Goal: Task Accomplishment & Management: Manage account settings

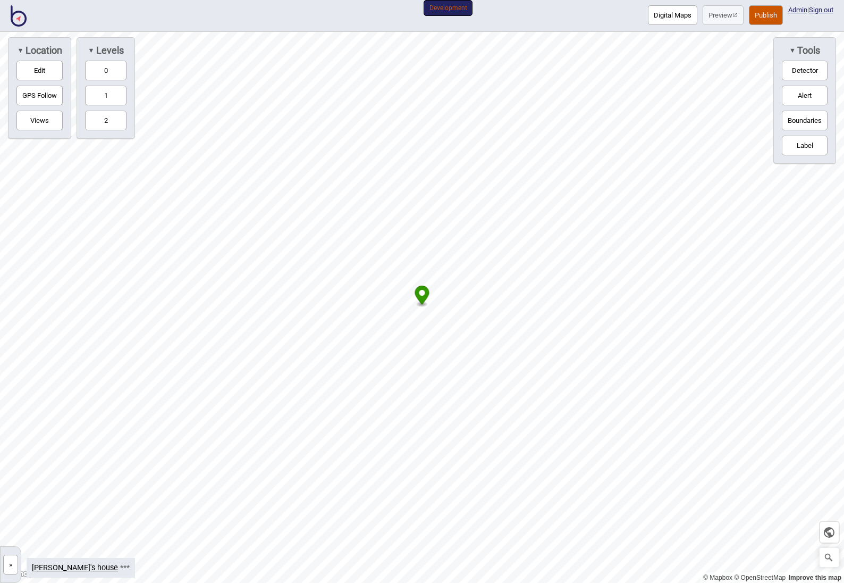
click at [15, 19] on img at bounding box center [19, 15] width 16 height 21
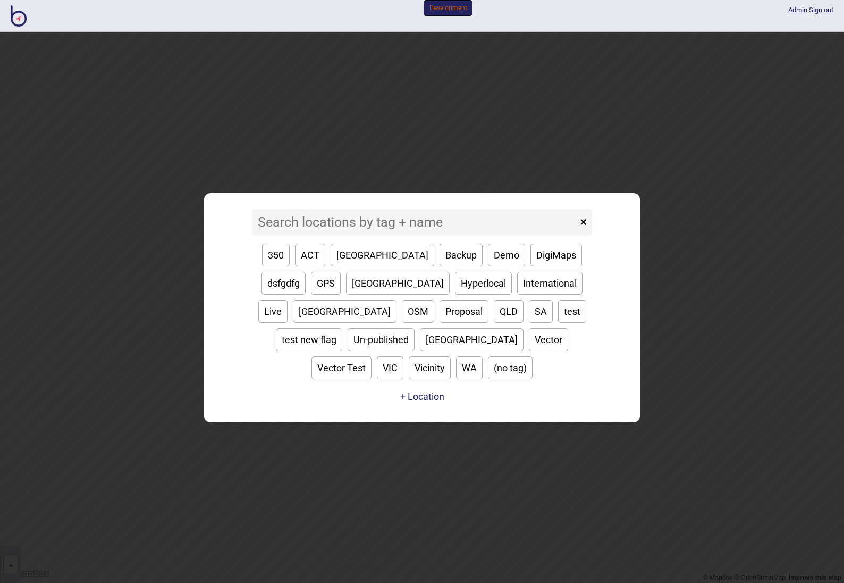
click at [332, 236] on input at bounding box center [414, 222] width 325 height 27
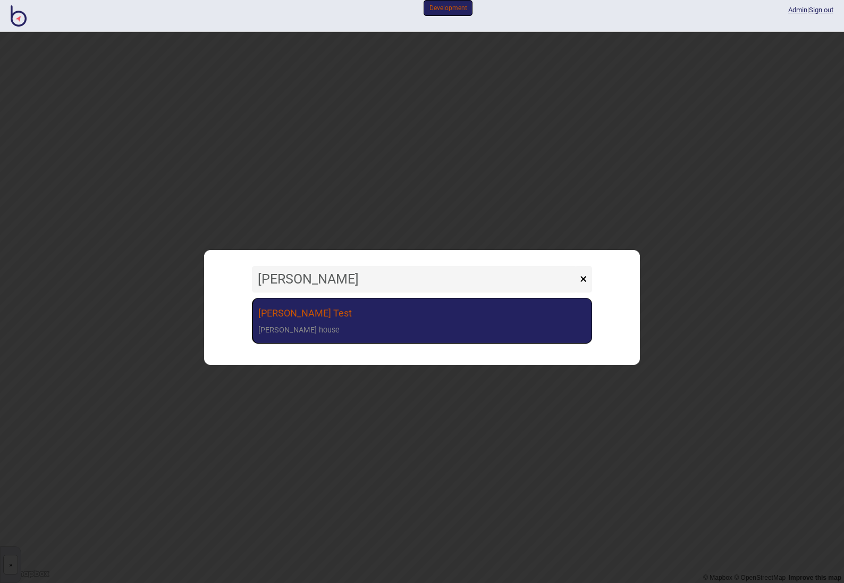
type input "[PERSON_NAME]"
click at [355, 317] on link "[PERSON_NAME] [PERSON_NAME] house" at bounding box center [422, 321] width 340 height 46
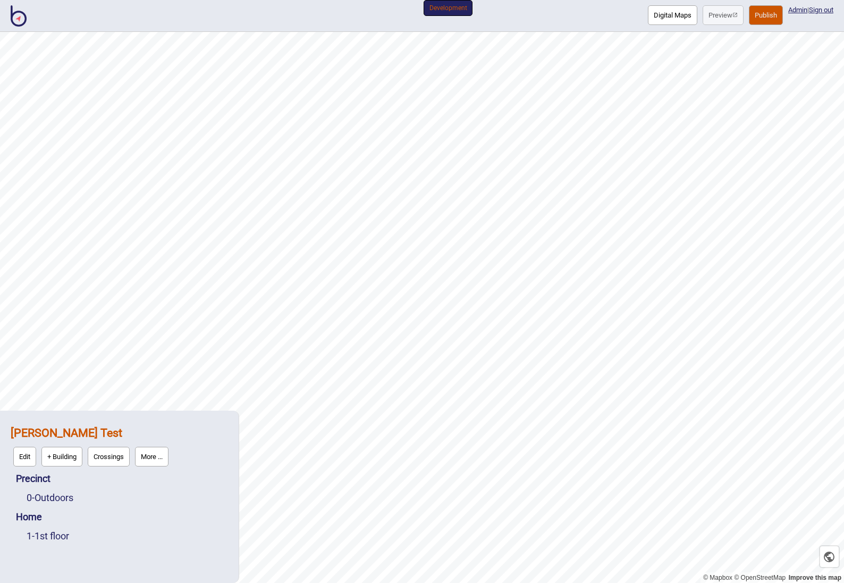
click at [43, 430] on strong "[PERSON_NAME] Test" at bounding box center [67, 432] width 112 height 13
click at [39, 432] on strong "[PERSON_NAME] Test" at bounding box center [67, 432] width 112 height 13
click at [26, 451] on button "Edit" at bounding box center [24, 457] width 23 height 20
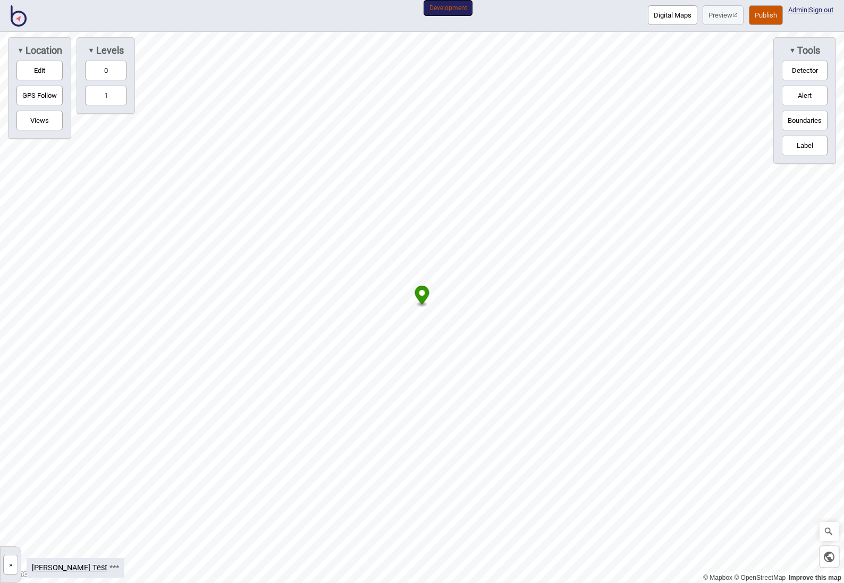
click at [28, 72] on button "Edit" at bounding box center [39, 71] width 46 height 20
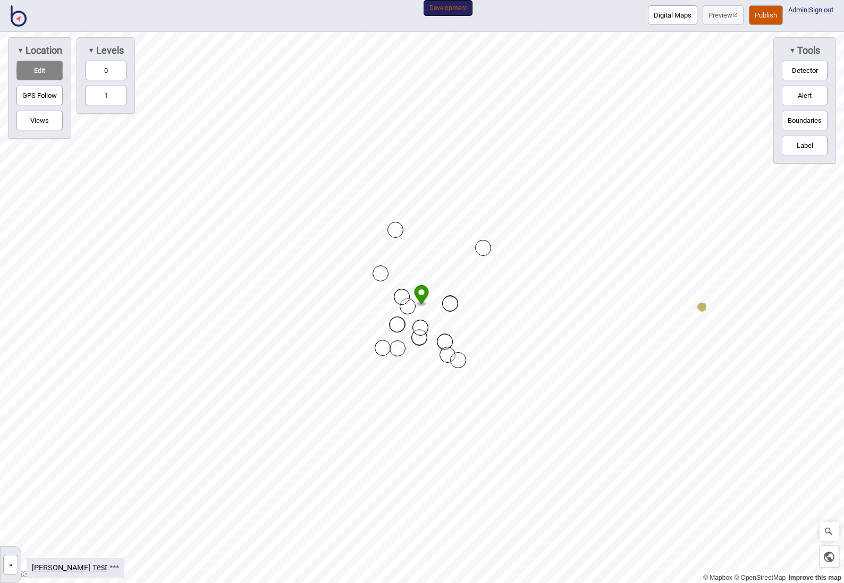
drag, startPoint x: 398, startPoint y: 296, endPoint x: 376, endPoint y: 274, distance: 31.2
drag, startPoint x: 381, startPoint y: 275, endPoint x: 375, endPoint y: 269, distance: 8.7
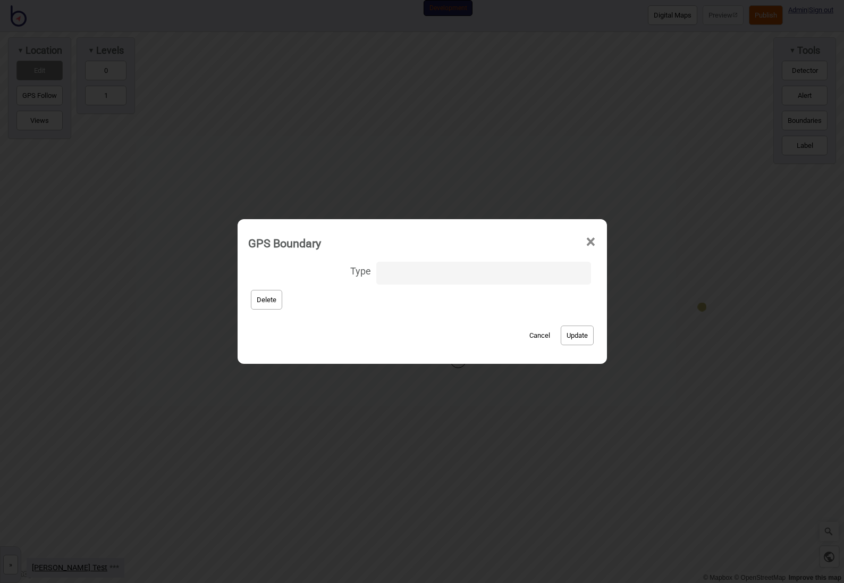
click at [585, 242] on span "×" at bounding box center [590, 241] width 11 height 35
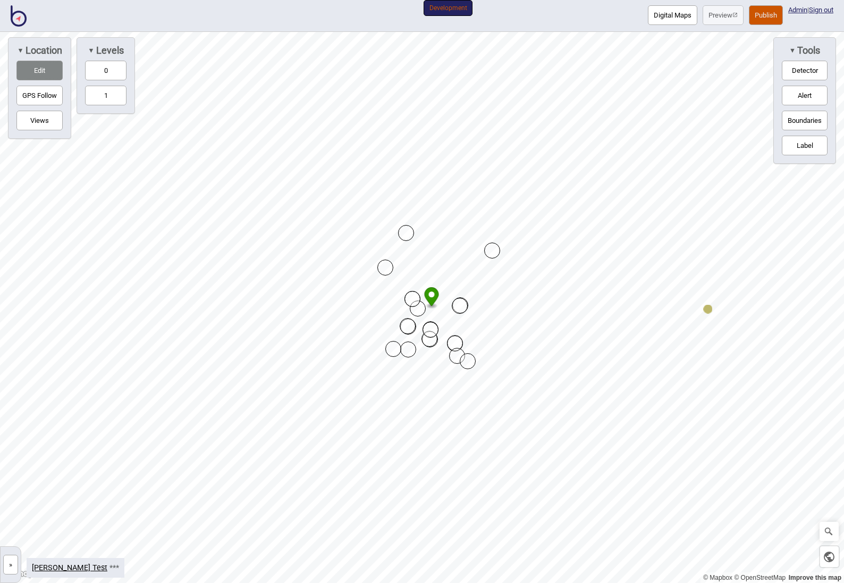
click at [810, 123] on button "Boundaries" at bounding box center [805, 121] width 46 height 20
click at [496, 253] on div "Map marker" at bounding box center [492, 250] width 16 height 16
drag, startPoint x: 493, startPoint y: 252, endPoint x: 484, endPoint y: 260, distance: 12.8
drag, startPoint x: 485, startPoint y: 259, endPoint x: 524, endPoint y: 240, distance: 43.3
drag, startPoint x: 524, startPoint y: 240, endPoint x: 393, endPoint y: 348, distance: 168.9
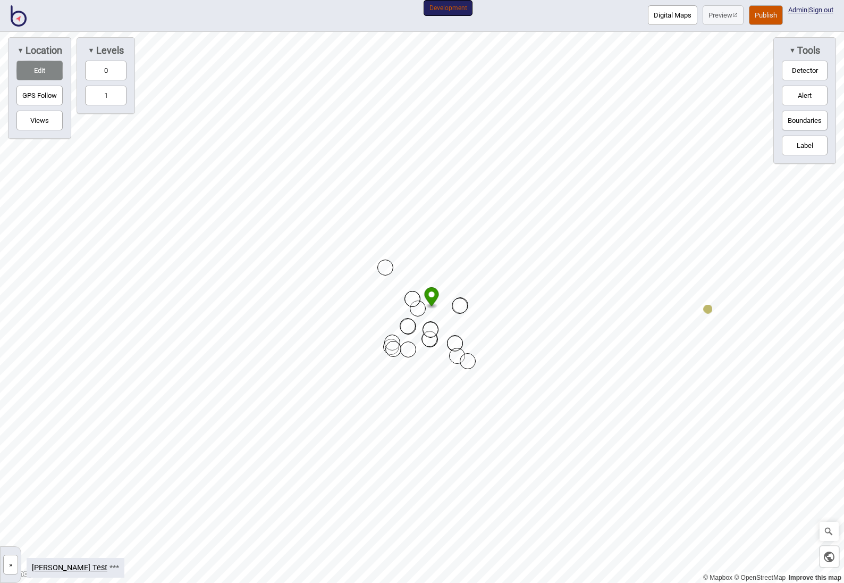
drag, startPoint x: 407, startPoint y: 240, endPoint x: 393, endPoint y: 345, distance: 106.2
click at [43, 123] on button "Views" at bounding box center [39, 121] width 46 height 20
click at [43, 119] on button "Views" at bounding box center [39, 121] width 46 height 20
click at [793, 46] on span "▼" at bounding box center [793, 50] width 6 height 8
click at [793, 46] on span "►" at bounding box center [795, 50] width 6 height 8
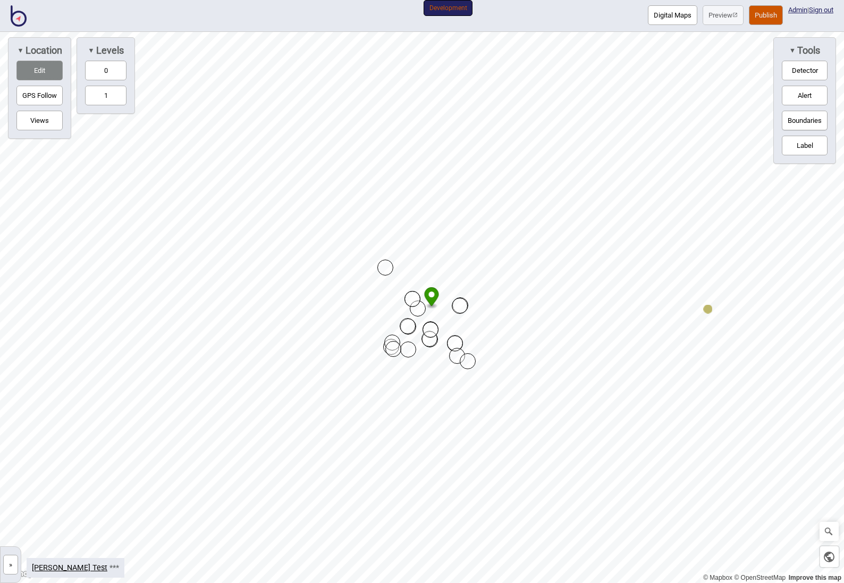
click at [809, 120] on button "Boundaries" at bounding box center [805, 121] width 46 height 20
click at [34, 69] on button "Edit" at bounding box center [39, 71] width 46 height 20
click at [35, 68] on button "Edit" at bounding box center [39, 71] width 46 height 20
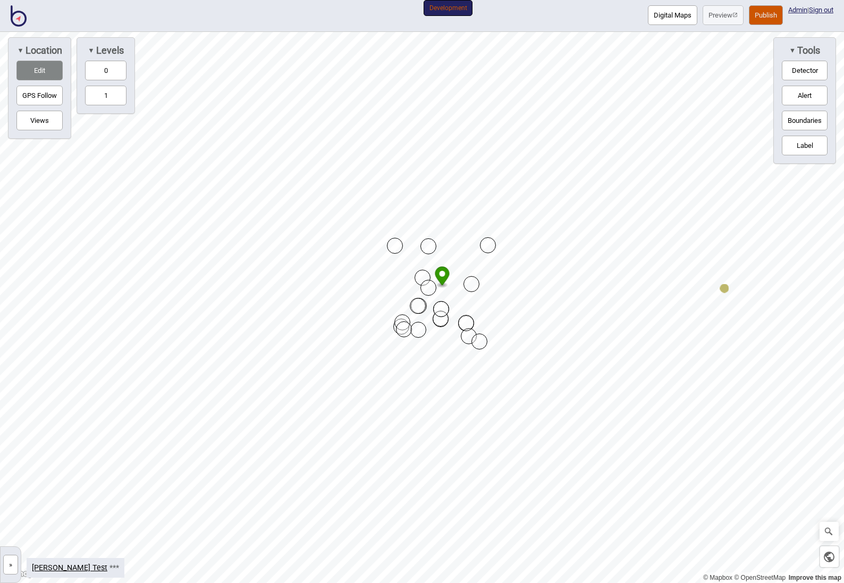
drag, startPoint x: 421, startPoint y: 274, endPoint x: 427, endPoint y: 240, distance: 34.6
drag, startPoint x: 413, startPoint y: 240, endPoint x: 426, endPoint y: 287, distance: 48.5
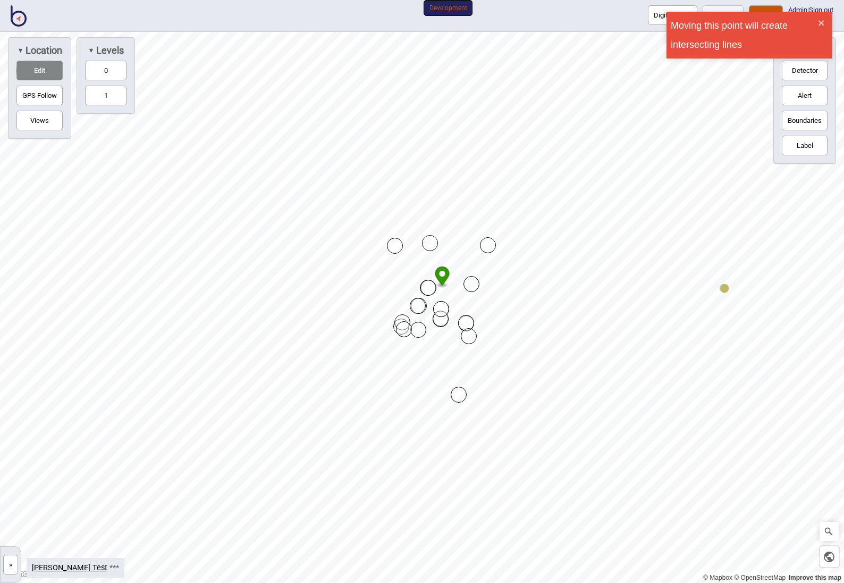
drag, startPoint x: 476, startPoint y: 346, endPoint x: 389, endPoint y: 359, distance: 87.7
click at [390, 32] on div at bounding box center [422, 32] width 844 height 0
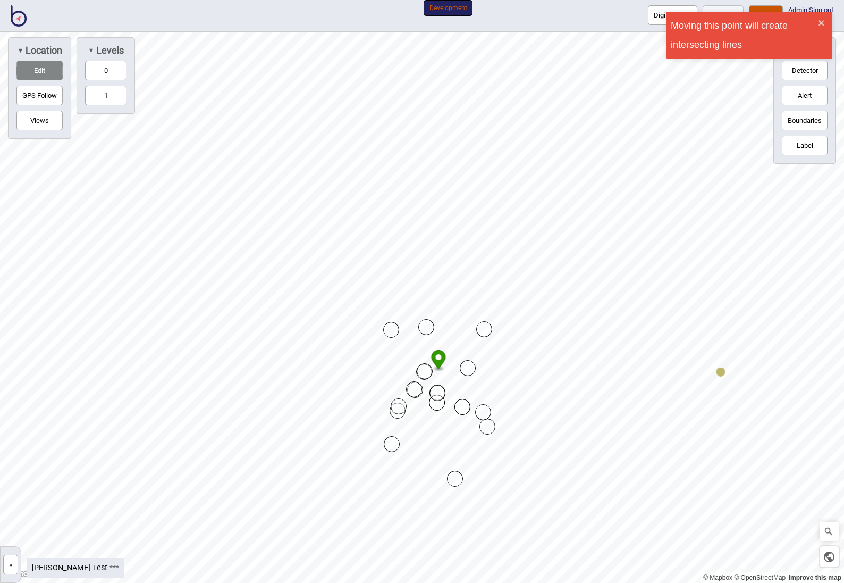
drag, startPoint x: 467, startPoint y: 416, endPoint x: 507, endPoint y: 397, distance: 44.7
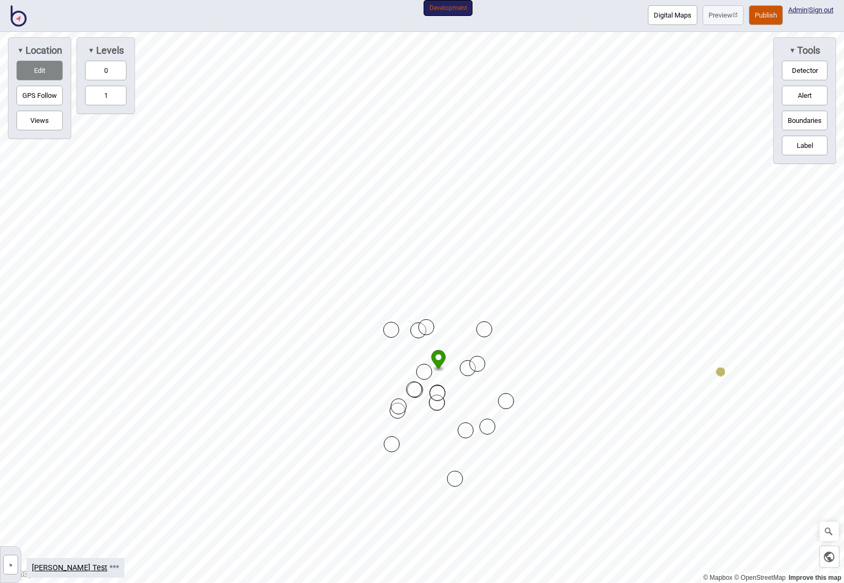
click at [389, 330] on div "Map marker" at bounding box center [391, 330] width 16 height 16
click at [111, 72] on button "0" at bounding box center [105, 71] width 41 height 20
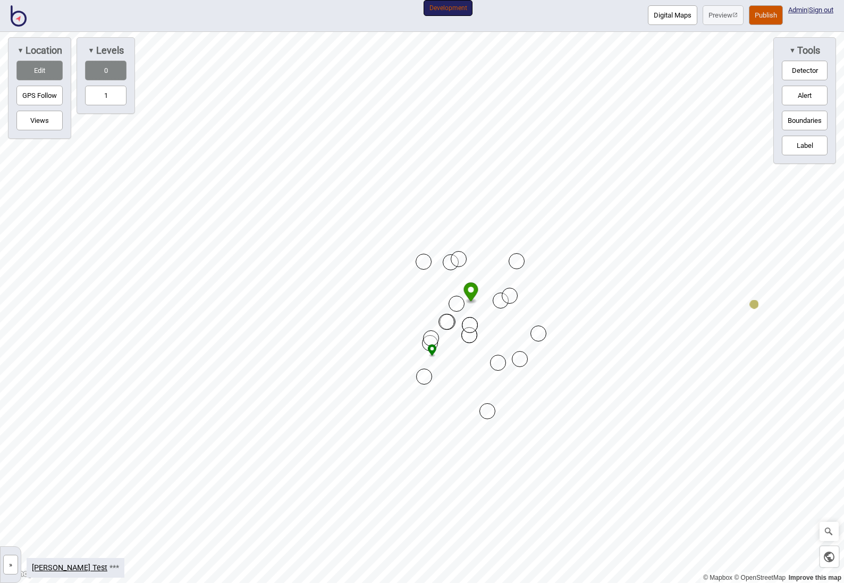
click at [100, 101] on button "1" at bounding box center [105, 96] width 41 height 20
click at [101, 65] on button "0" at bounding box center [105, 71] width 41 height 20
click at [43, 570] on link "[PERSON_NAME] Test" at bounding box center [70, 567] width 76 height 9
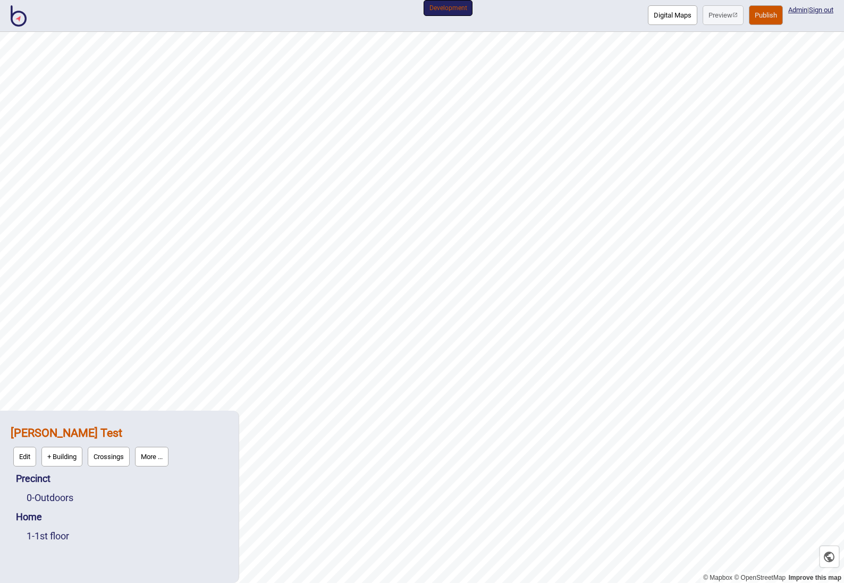
click at [153, 456] on button "More ..." at bounding box center [152, 457] width 34 height 20
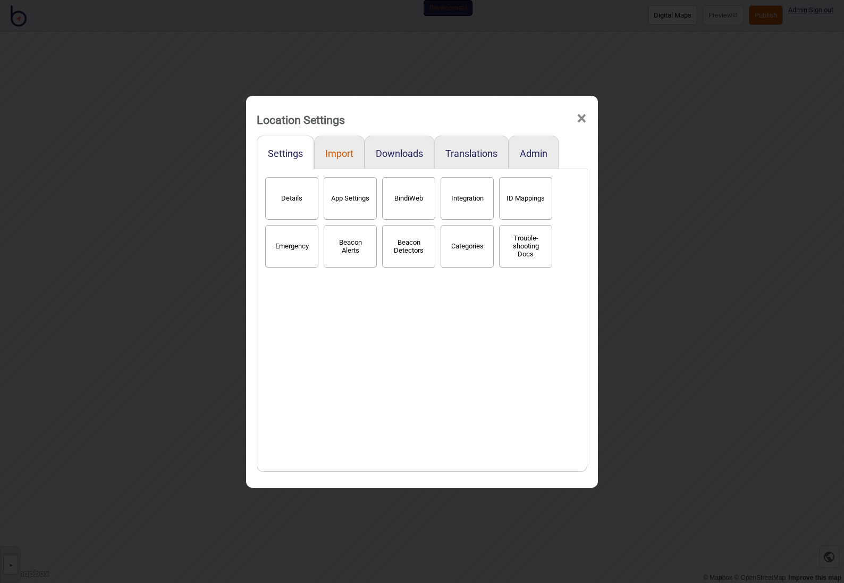
click at [344, 156] on button "Import" at bounding box center [339, 153] width 28 height 11
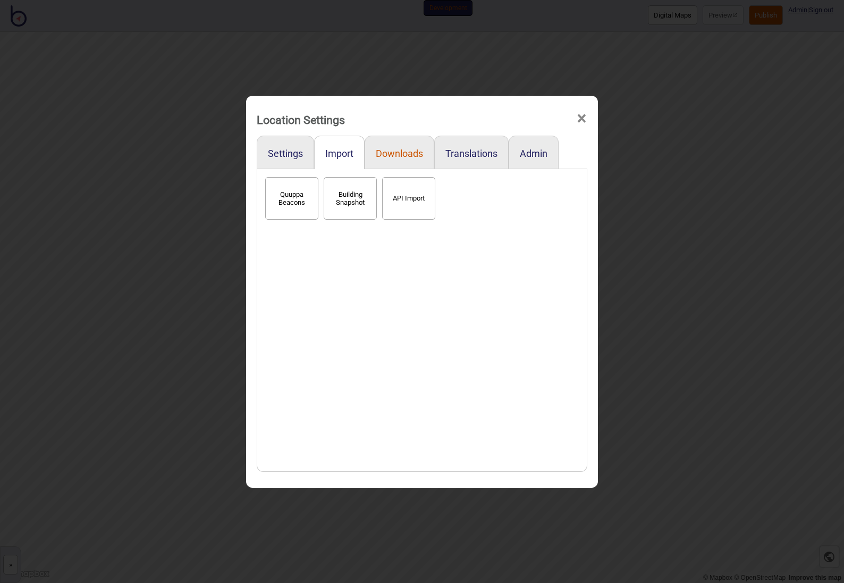
click at [399, 154] on button "Downloads" at bounding box center [399, 153] width 47 height 11
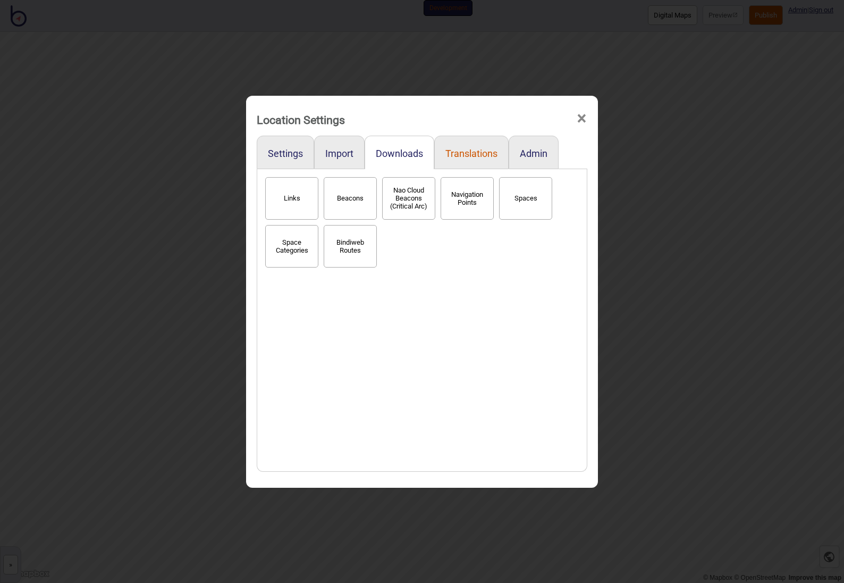
click at [465, 152] on button "Translations" at bounding box center [472, 153] width 52 height 11
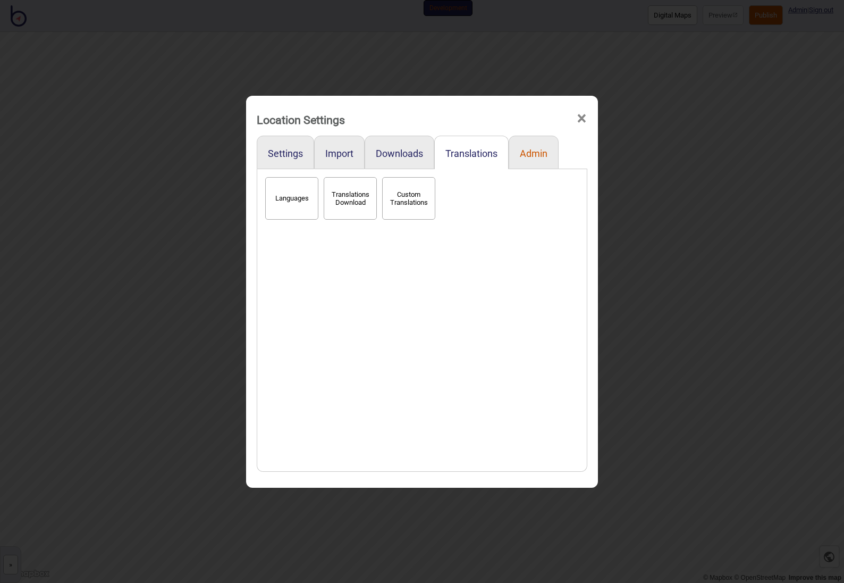
click at [534, 153] on button "Admin" at bounding box center [534, 153] width 28 height 11
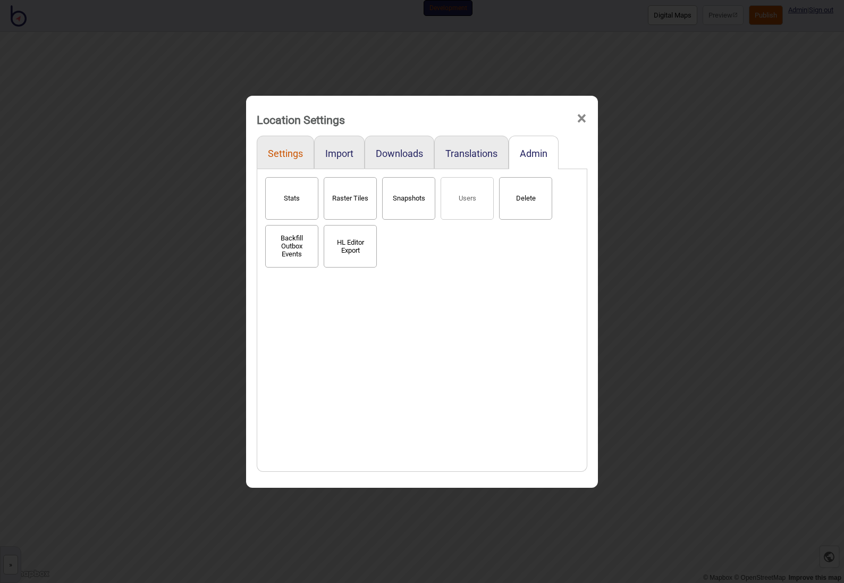
click at [283, 158] on button "Settings" at bounding box center [285, 153] width 35 height 11
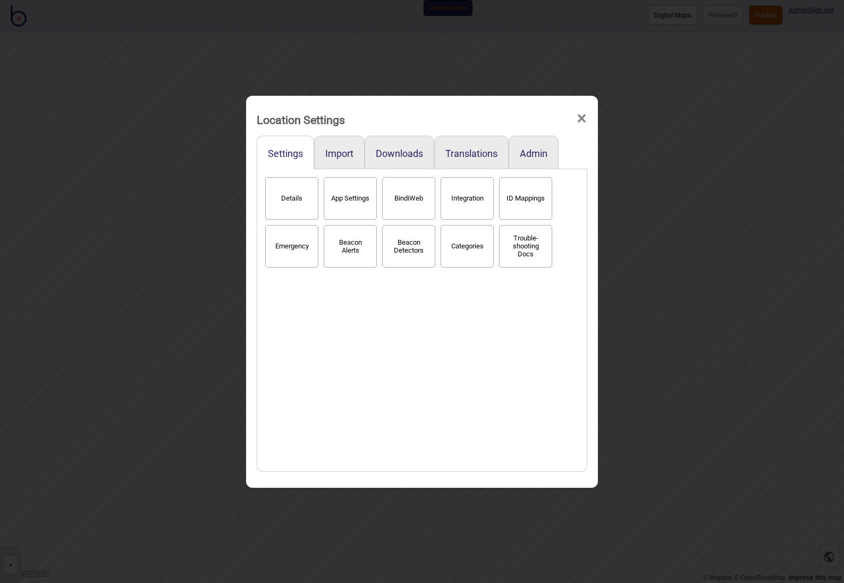
click at [290, 253] on button "Emergency" at bounding box center [291, 246] width 53 height 43
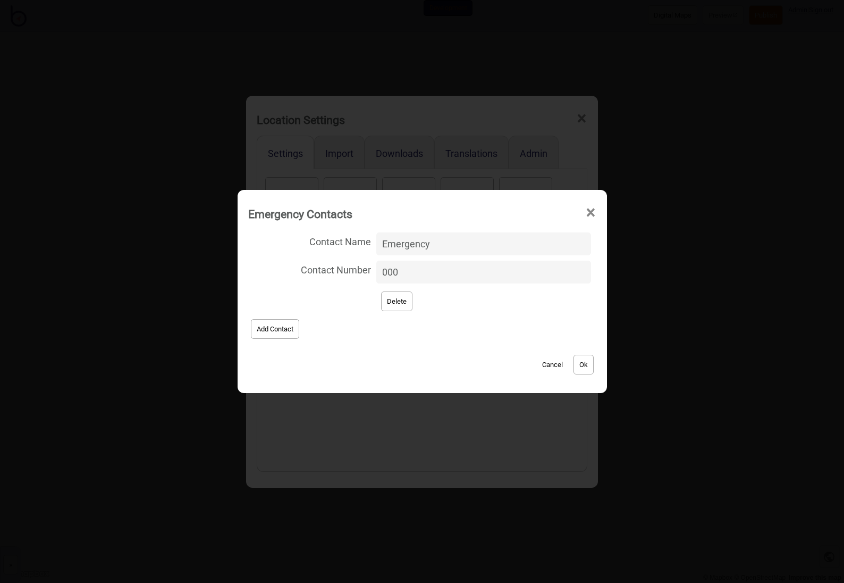
click at [548, 364] on button "Cancel" at bounding box center [552, 365] width 31 height 20
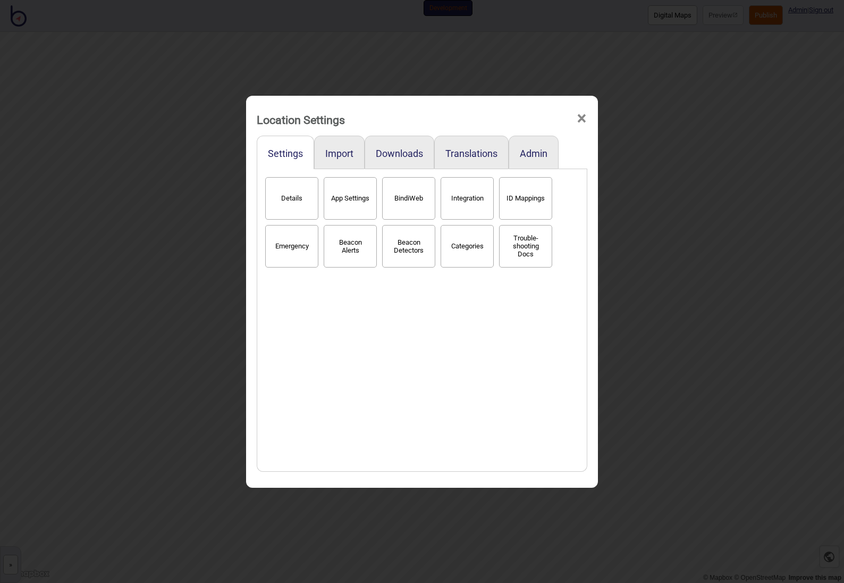
click at [286, 210] on button "Details" at bounding box center [291, 198] width 53 height 43
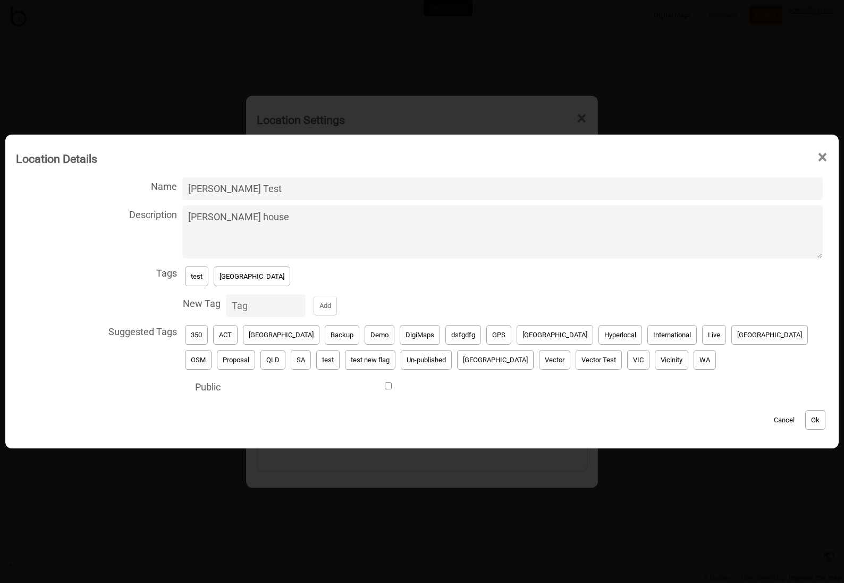
click at [786, 419] on button "Cancel" at bounding box center [784, 420] width 31 height 20
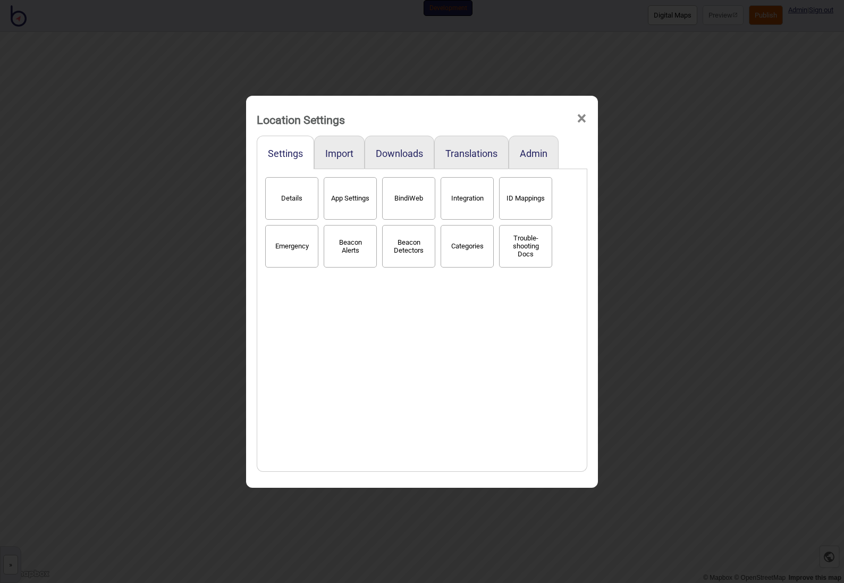
click at [584, 118] on span "×" at bounding box center [581, 118] width 11 height 35
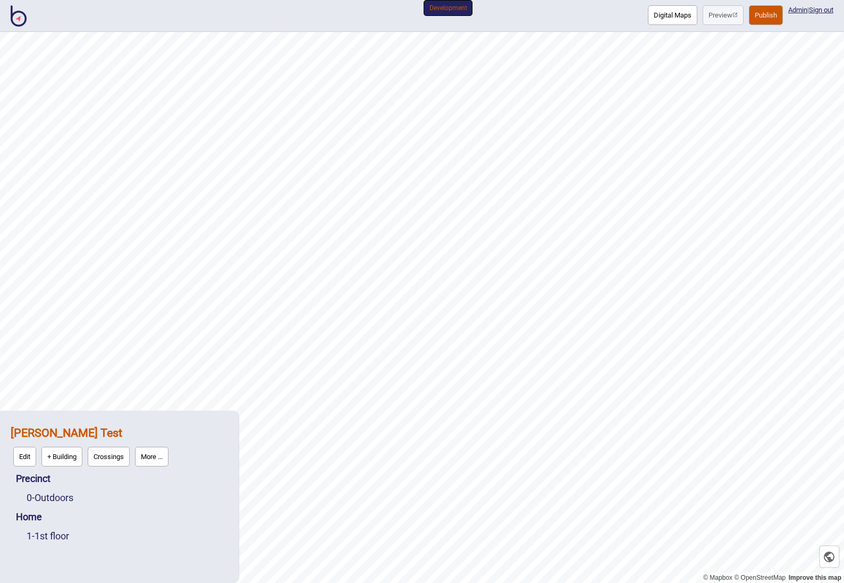
click at [158, 461] on button "More ..." at bounding box center [152, 457] width 34 height 20
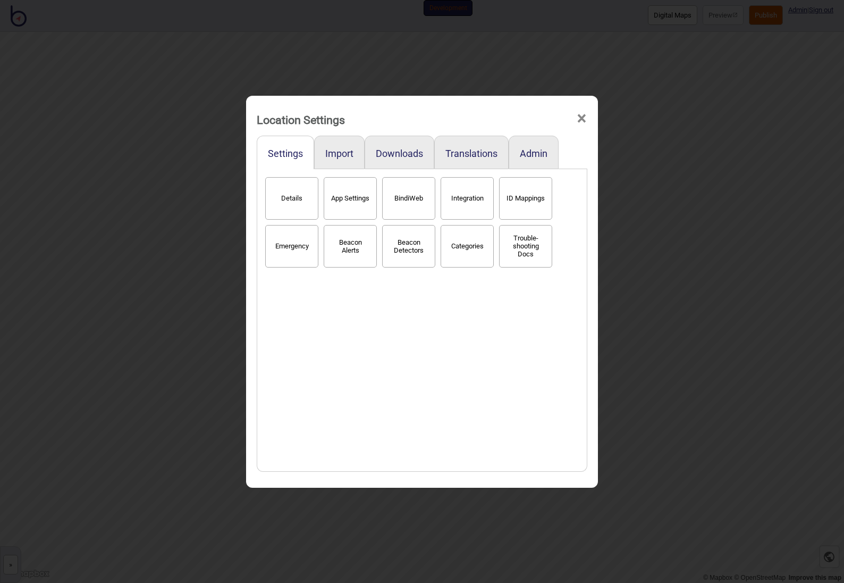
click at [590, 119] on div "Location Settings ×" at bounding box center [422, 117] width 341 height 32
click at [585, 116] on span "×" at bounding box center [581, 118] width 11 height 35
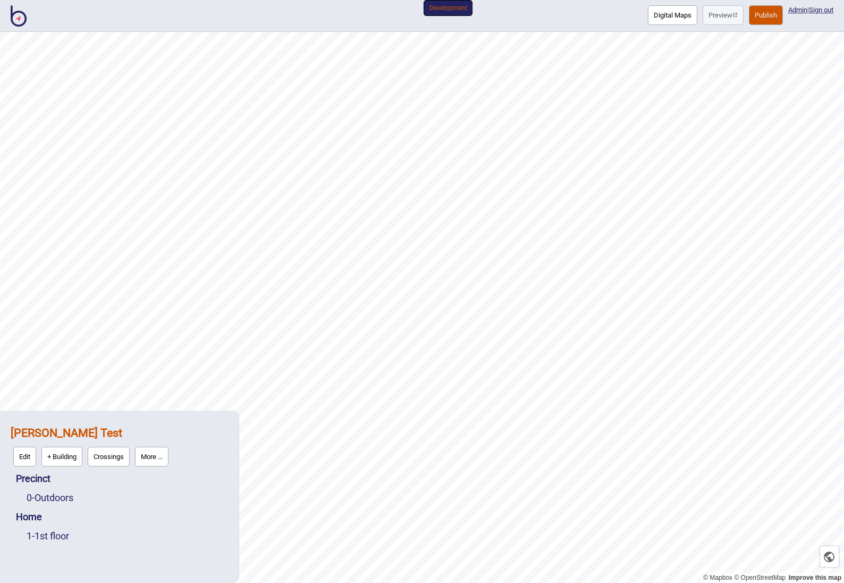
click at [22, 458] on button "Edit" at bounding box center [24, 457] width 23 height 20
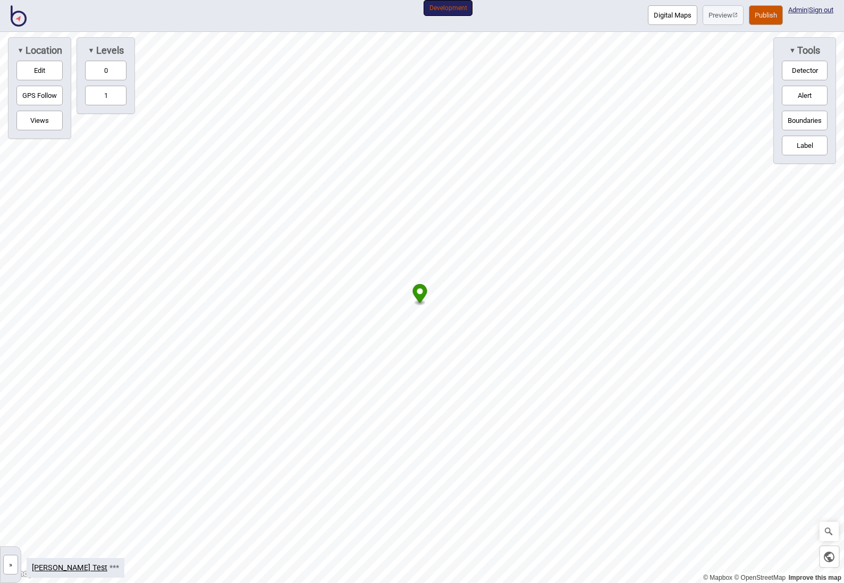
click at [791, 48] on span "▼" at bounding box center [793, 50] width 6 height 8
click at [792, 48] on span "►" at bounding box center [795, 50] width 6 height 8
click at [794, 73] on button "Detector" at bounding box center [805, 71] width 46 height 20
click at [792, 120] on button "Boundaries" at bounding box center [805, 121] width 46 height 20
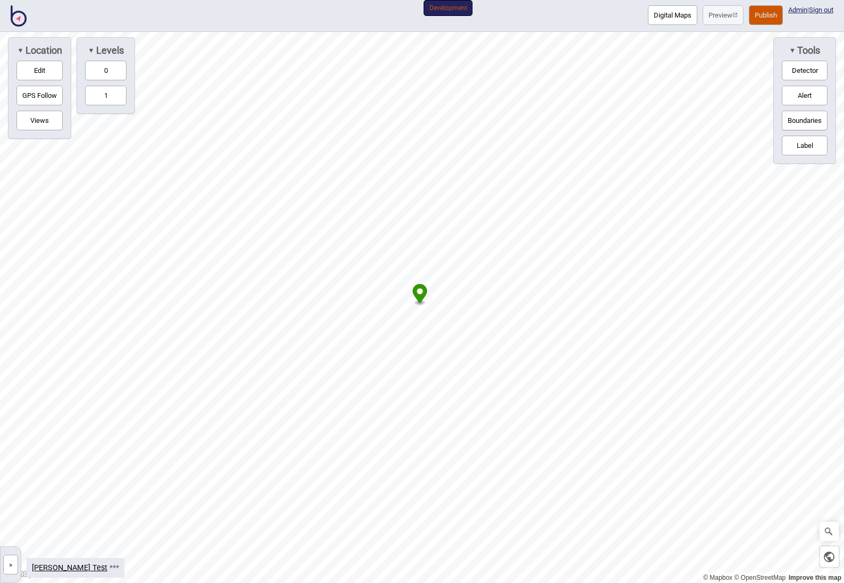
click at [792, 120] on button "Boundaries" at bounding box center [805, 121] width 46 height 20
click at [109, 72] on button "0" at bounding box center [105, 71] width 41 height 20
click at [109, 95] on button "1" at bounding box center [105, 96] width 41 height 20
click at [110, 62] on button "0" at bounding box center [105, 71] width 41 height 20
click at [107, 102] on button "1" at bounding box center [105, 96] width 41 height 20
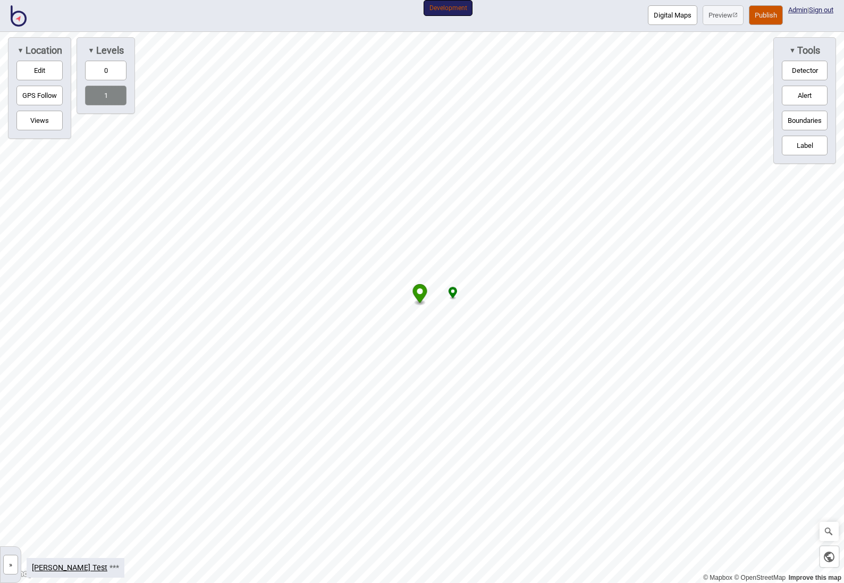
click at [37, 70] on button "Edit" at bounding box center [39, 71] width 46 height 20
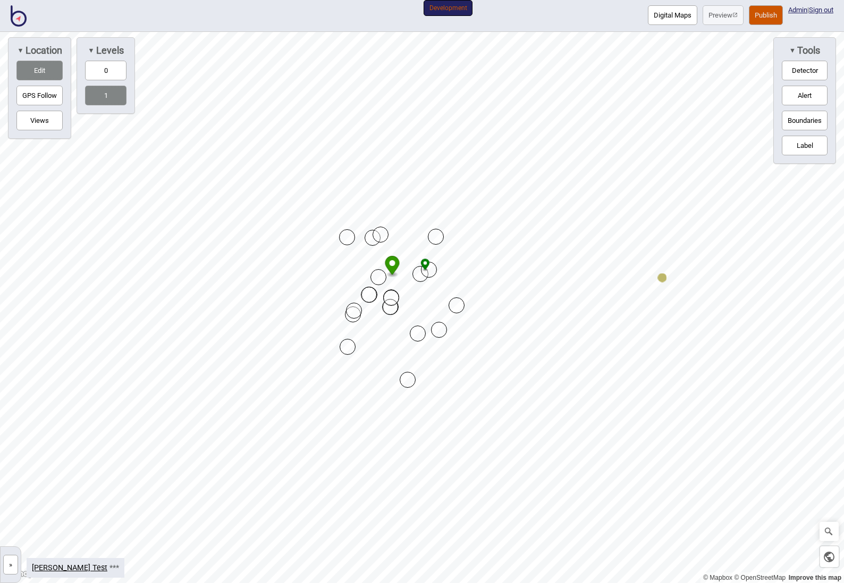
click at [408, 378] on div "Map marker" at bounding box center [408, 380] width 16 height 16
drag, startPoint x: 408, startPoint y: 378, endPoint x: 399, endPoint y: 363, distance: 17.1
click at [104, 71] on button "0" at bounding box center [105, 71] width 41 height 20
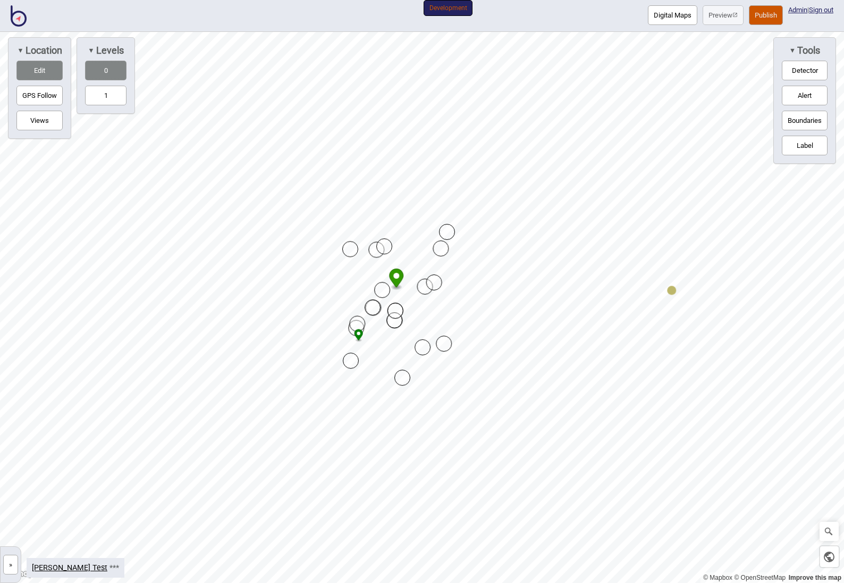
drag, startPoint x: 348, startPoint y: 299, endPoint x: 358, endPoint y: 353, distance: 54.8
click at [357, 340] on icon "Map marker" at bounding box center [359, 334] width 9 height 11
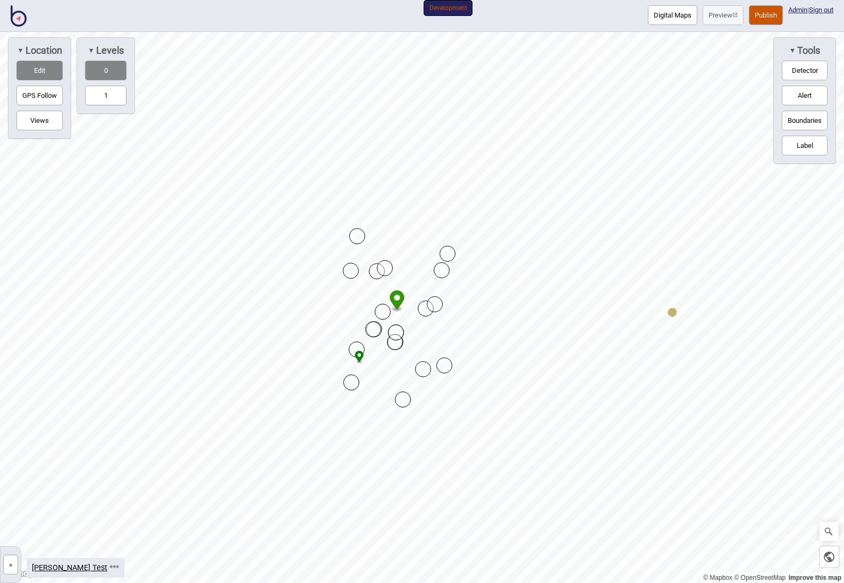
drag, startPoint x: 361, startPoint y: 347, endPoint x: 360, endPoint y: 238, distance: 108.5
drag, startPoint x: 357, startPoint y: 344, endPoint x: 444, endPoint y: 229, distance: 144.2
click at [361, 358] on icon "Map marker" at bounding box center [357, 360] width 9 height 11
click at [37, 86] on button "GPS Follow" at bounding box center [39, 96] width 46 height 20
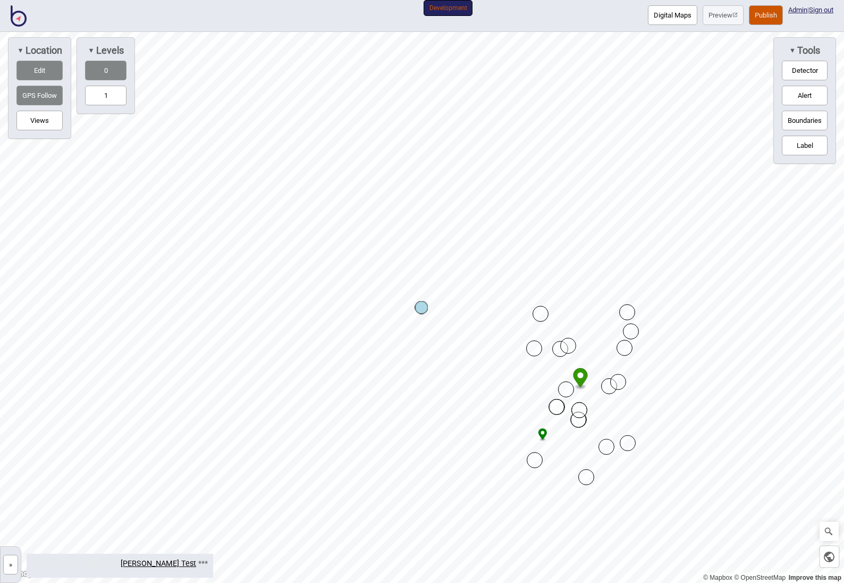
click at [41, 118] on button "Views" at bounding box center [39, 121] width 46 height 20
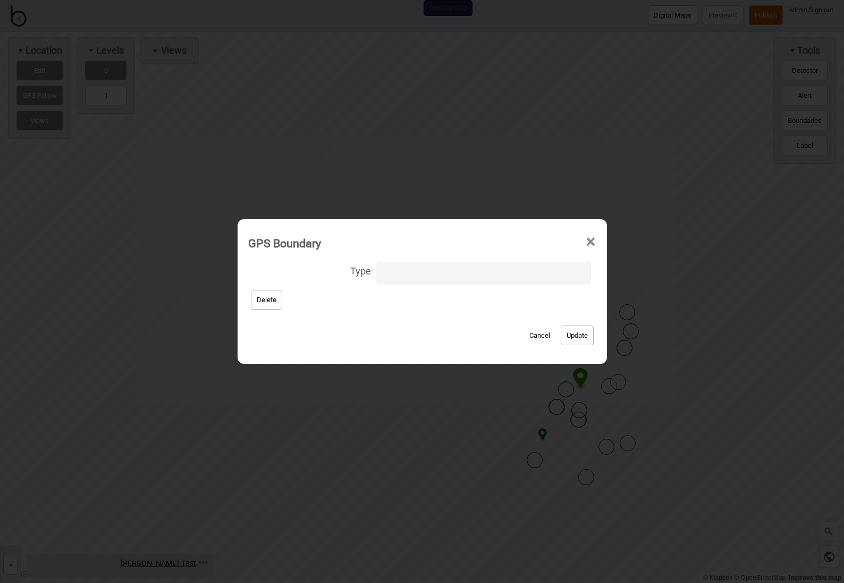
click at [529, 338] on button "Cancel" at bounding box center [539, 335] width 31 height 20
click at [280, 303] on button "Delete" at bounding box center [266, 300] width 31 height 20
click at [266, 303] on button "Delete" at bounding box center [266, 300] width 31 height 20
click at [273, 303] on button "Delete" at bounding box center [266, 300] width 31 height 20
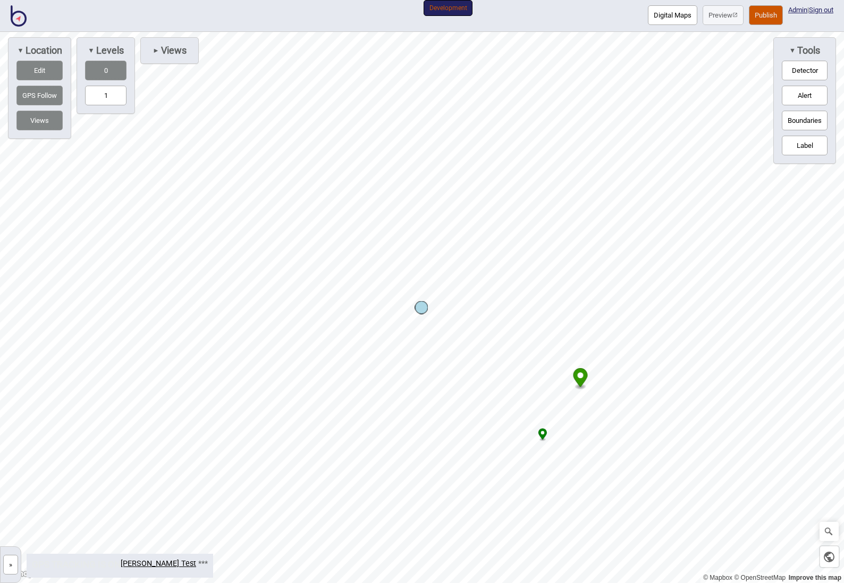
click at [43, 121] on button "Views" at bounding box center [39, 121] width 46 height 20
click at [40, 101] on button "GPS Follow" at bounding box center [39, 96] width 46 height 20
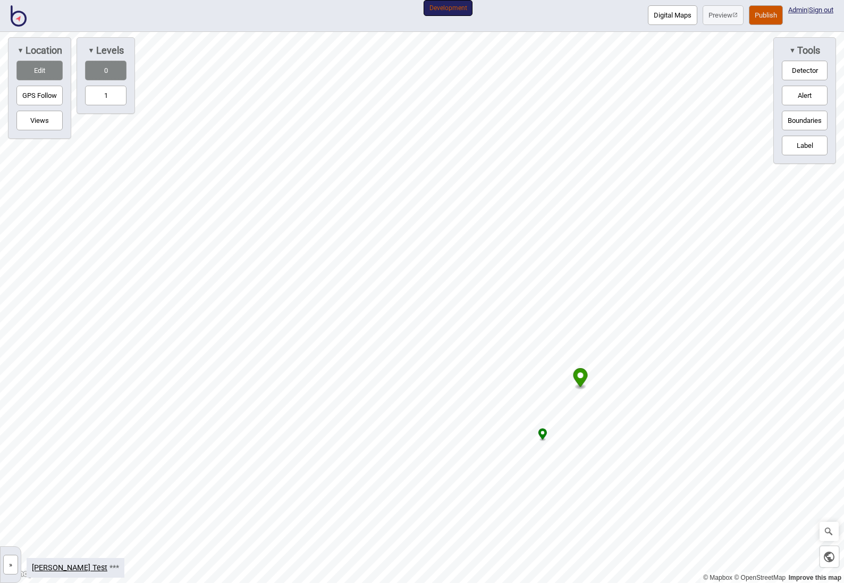
click at [45, 73] on button "Edit" at bounding box center [39, 71] width 46 height 20
click at [49, 72] on button "Edit" at bounding box center [39, 71] width 46 height 20
click at [813, 118] on button "Boundaries" at bounding box center [805, 121] width 46 height 20
click at [802, 123] on button "Boundaries" at bounding box center [805, 121] width 46 height 20
click at [96, 93] on button "1" at bounding box center [105, 96] width 41 height 20
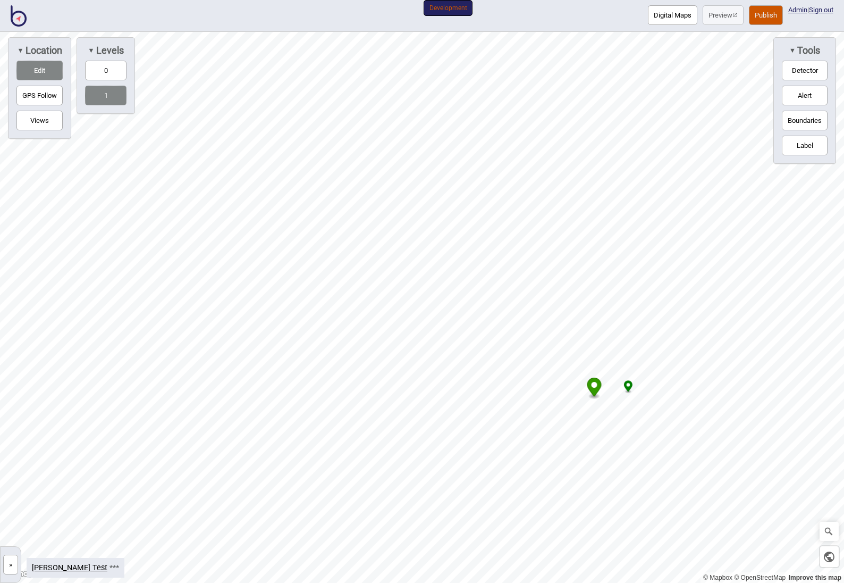
click at [97, 66] on button "0" at bounding box center [105, 71] width 41 height 20
click at [41, 71] on button "Edit" at bounding box center [39, 71] width 46 height 20
click at [802, 122] on button "Boundaries" at bounding box center [805, 121] width 46 height 20
click at [562, 333] on div "Map marker" at bounding box center [562, 334] width 16 height 16
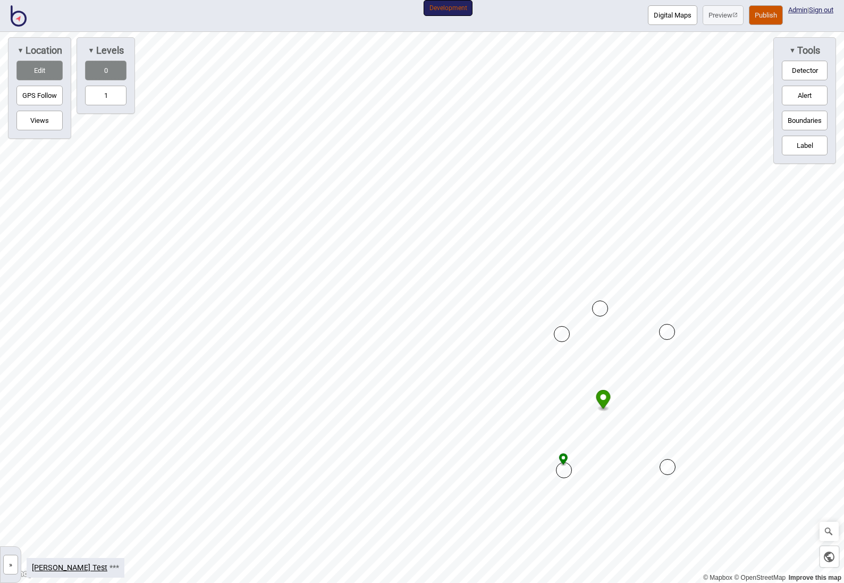
click at [102, 94] on button "1" at bounding box center [105, 96] width 41 height 20
click at [105, 99] on button "1" at bounding box center [105, 96] width 41 height 20
click at [103, 69] on button "0" at bounding box center [105, 71] width 41 height 20
click at [46, 69] on button "Edit" at bounding box center [39, 71] width 46 height 20
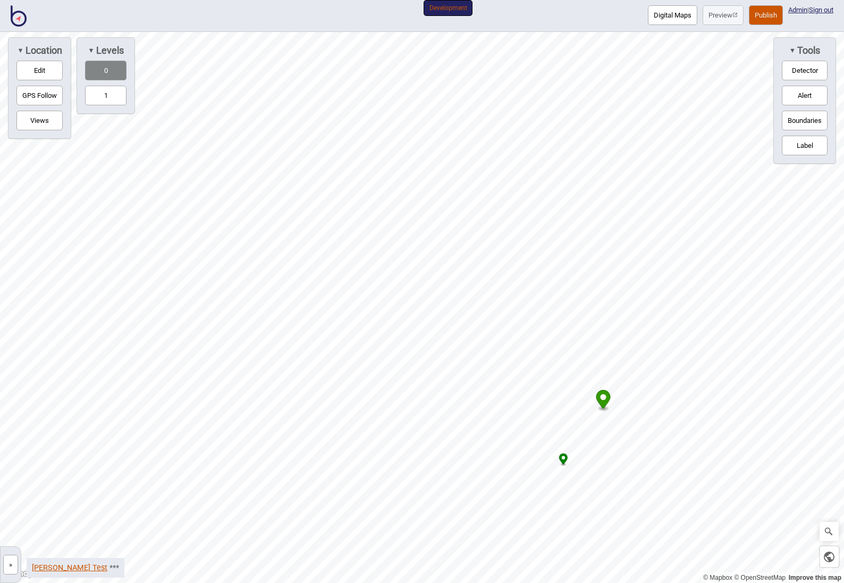
click at [49, 567] on link "[PERSON_NAME] Test" at bounding box center [70, 567] width 76 height 9
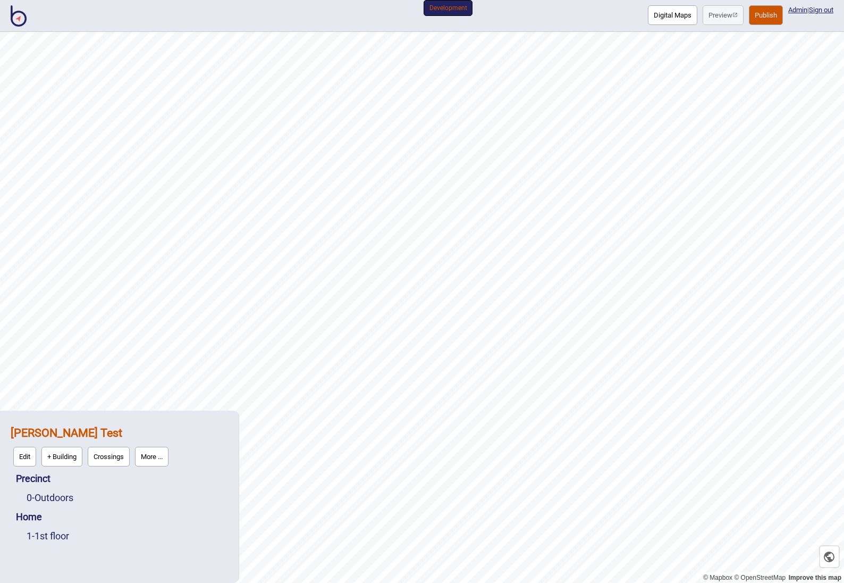
click at [45, 426] on strong "[PERSON_NAME] Test" at bounding box center [67, 432] width 112 height 13
click at [24, 456] on button "Edit" at bounding box center [24, 457] width 23 height 20
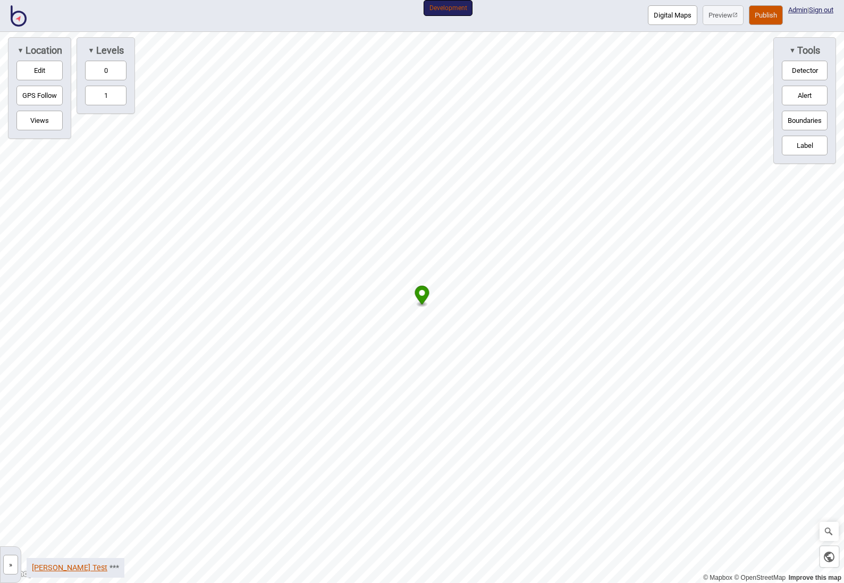
click at [37, 569] on link "[PERSON_NAME] Test" at bounding box center [70, 567] width 76 height 9
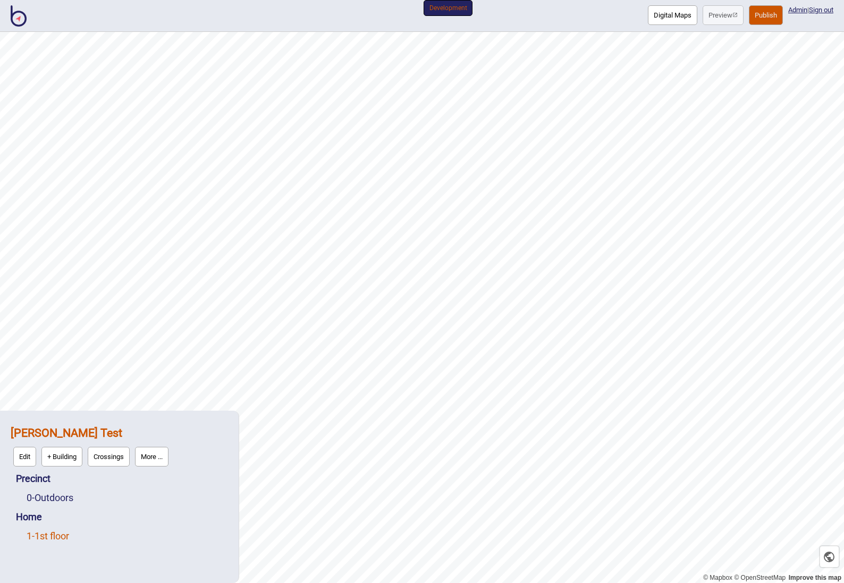
click at [61, 534] on link "1 - 1st floor" at bounding box center [48, 535] width 43 height 11
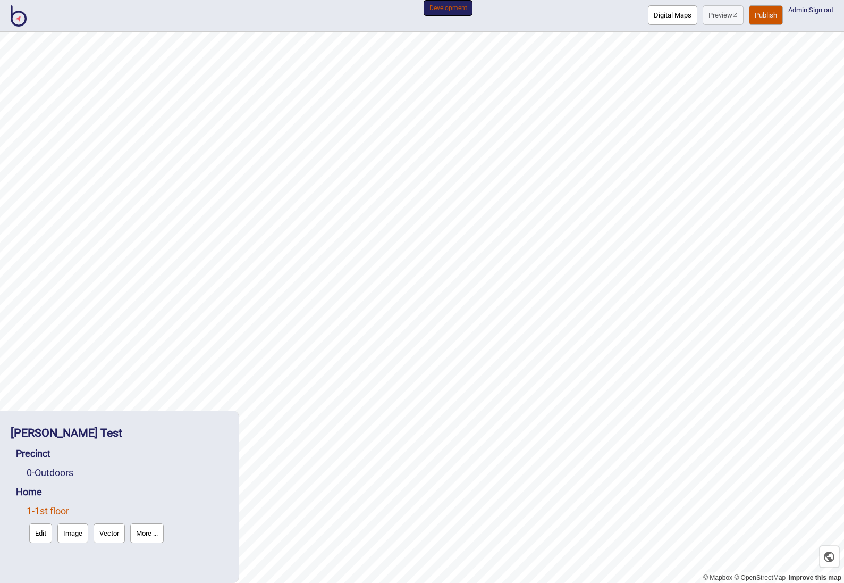
click at [41, 537] on button "Edit" at bounding box center [40, 533] width 23 height 20
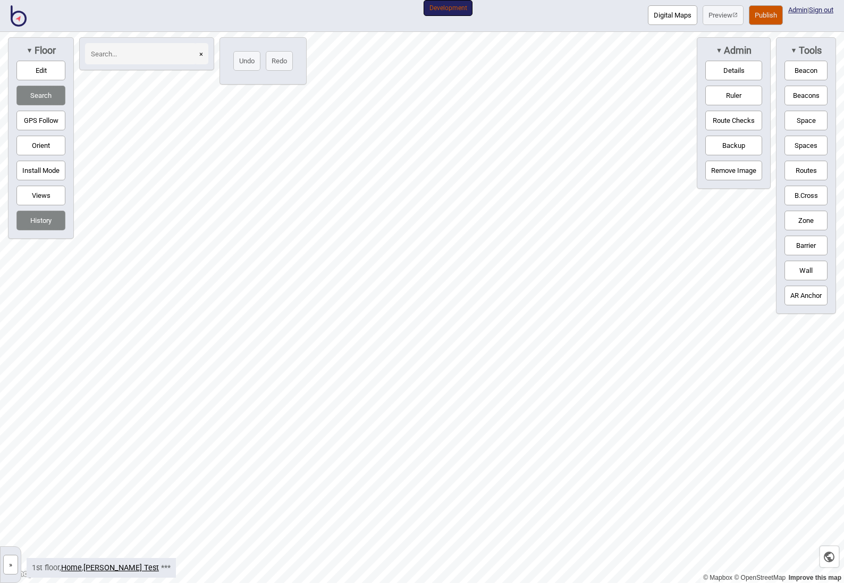
click at [41, 121] on button "GPS Follow" at bounding box center [40, 121] width 49 height 20
click at [42, 73] on button "Edit" at bounding box center [40, 71] width 49 height 20
click at [434, 0] on html "Digital Maps Preview Publish Admin | Sign out Development © Mapbox © OpenStreet…" at bounding box center [422, 0] width 844 height 0
click at [728, 127] on button "Route Checks" at bounding box center [734, 121] width 57 height 20
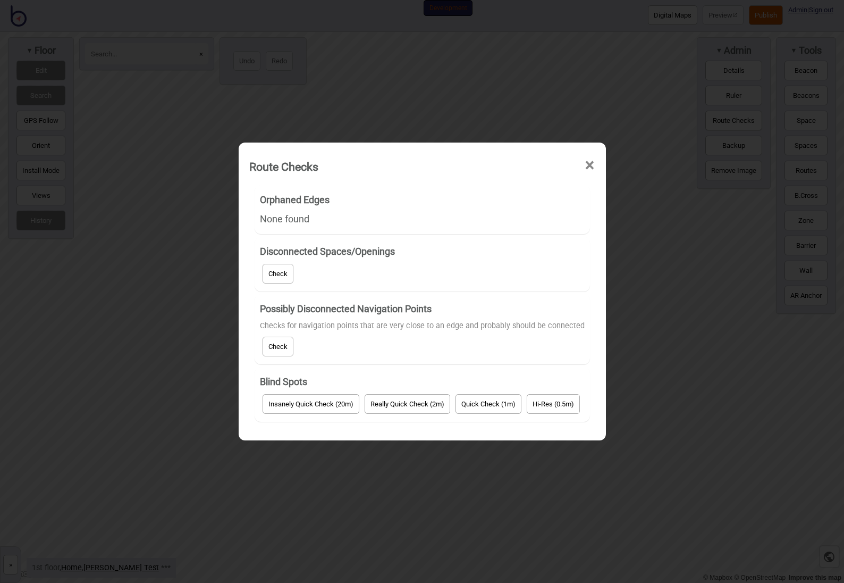
click at [593, 159] on span "×" at bounding box center [589, 165] width 11 height 35
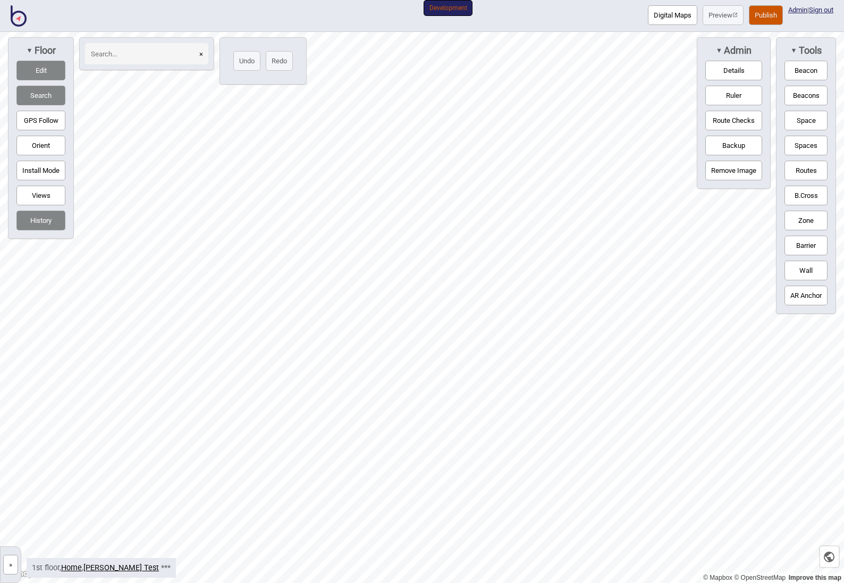
click at [731, 72] on button "Details" at bounding box center [734, 71] width 57 height 20
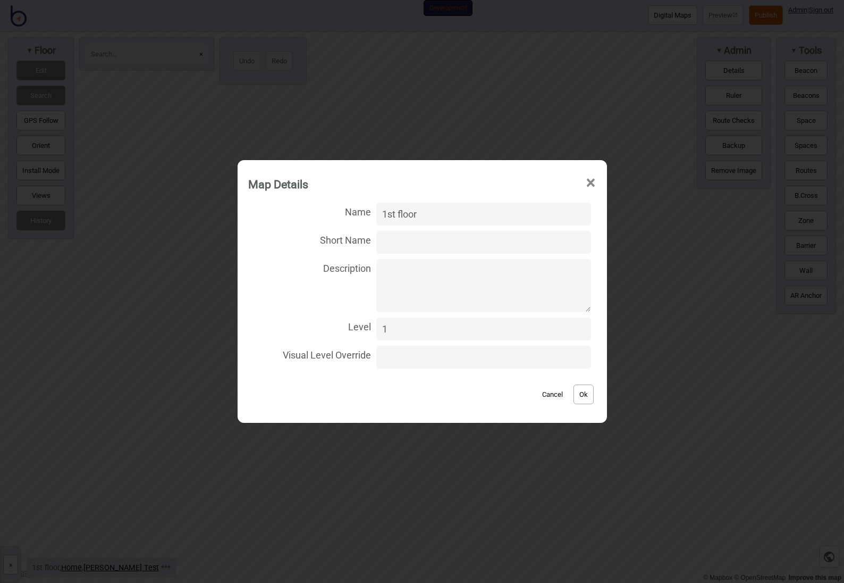
click at [585, 182] on span "×" at bounding box center [590, 182] width 11 height 35
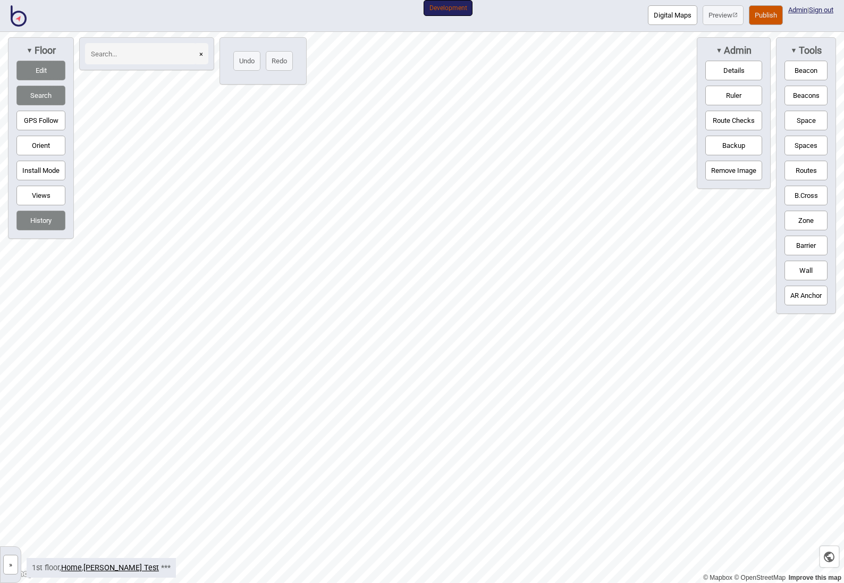
click at [198, 56] on button "×" at bounding box center [201, 53] width 14 height 21
click at [43, 222] on button "History" at bounding box center [40, 221] width 49 height 20
click at [45, 93] on button "Search" at bounding box center [40, 96] width 49 height 20
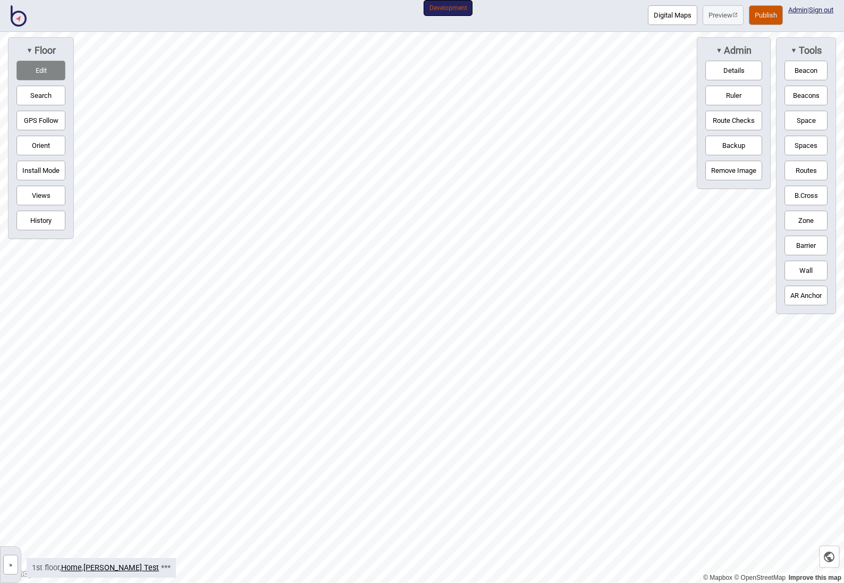
click at [39, 75] on button "Edit" at bounding box center [40, 71] width 49 height 20
click at [102, 571] on link "[PERSON_NAME] Test" at bounding box center [121, 567] width 76 height 9
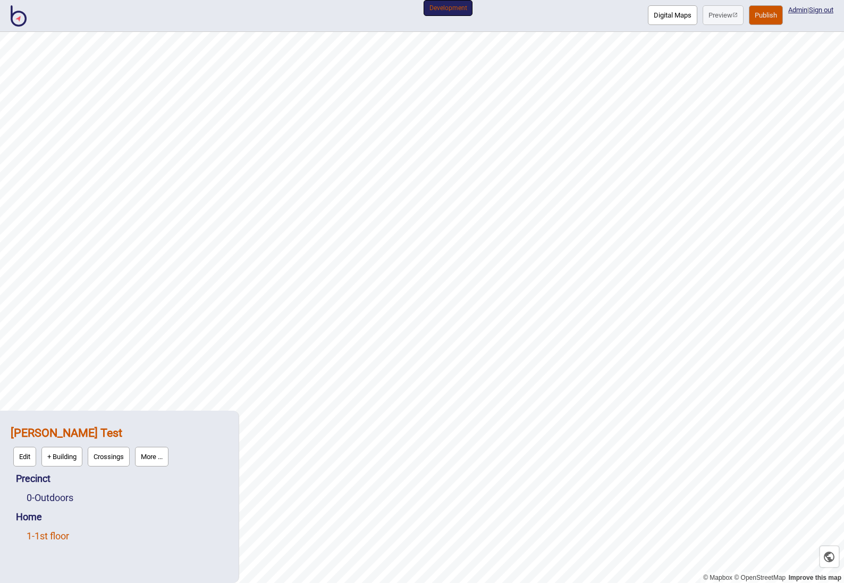
click at [50, 537] on link "1 - 1st floor" at bounding box center [48, 535] width 43 height 11
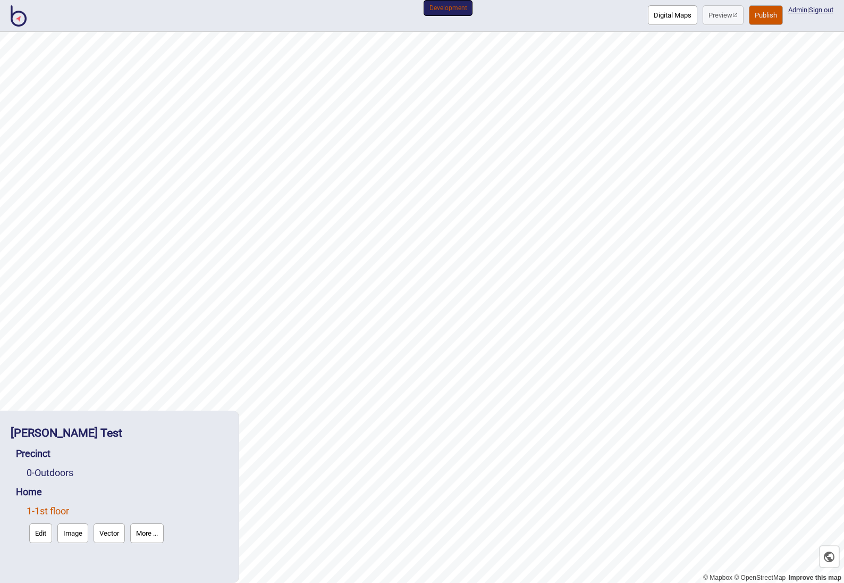
click at [72, 530] on button "Image" at bounding box center [72, 533] width 31 height 20
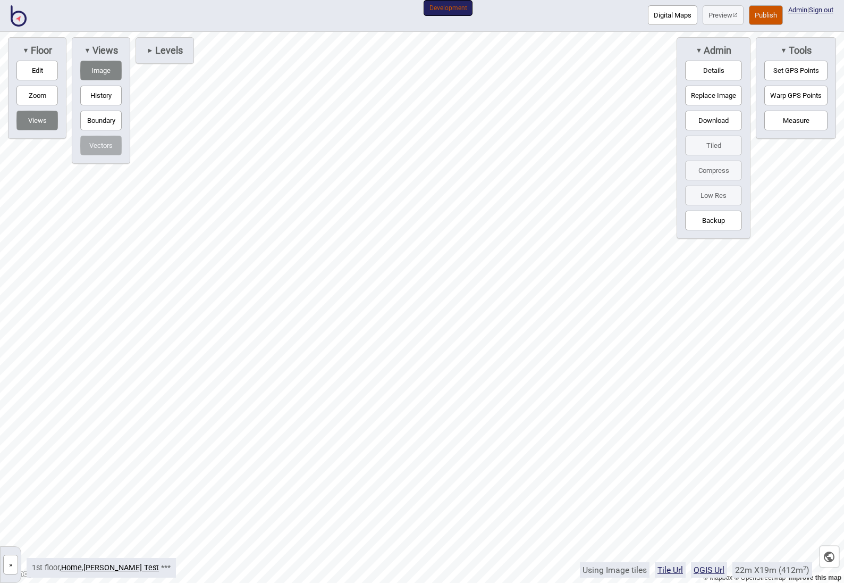
click at [711, 103] on button "Replace Image" at bounding box center [713, 96] width 57 height 20
click input "file" at bounding box center [0, 0] width 0 height 0
click at [37, 94] on button "Zoom" at bounding box center [36, 96] width 41 height 20
click at [114, 118] on button "Boundary" at bounding box center [100, 121] width 41 height 20
click at [266, 424] on icon "Map marker" at bounding box center [265, 422] width 14 height 19
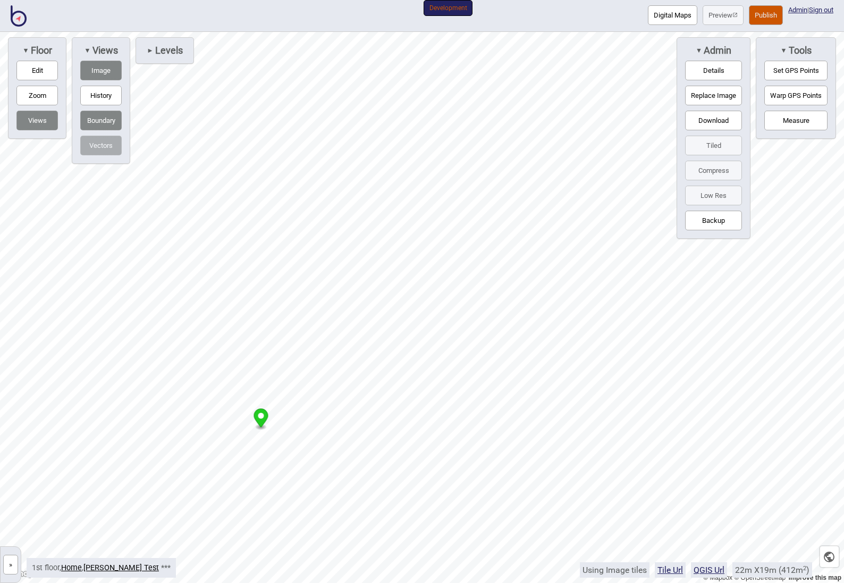
drag, startPoint x: 263, startPoint y: 409, endPoint x: 259, endPoint y: 415, distance: 7.2
click at [259, 413] on icon "Map marker" at bounding box center [261, 417] width 14 height 19
drag, startPoint x: 259, startPoint y: 413, endPoint x: 250, endPoint y: 398, distance: 17.9
click at [265, 393] on icon "Map marker" at bounding box center [272, 383] width 14 height 22
click at [44, 64] on button "Edit" at bounding box center [36, 71] width 41 height 20
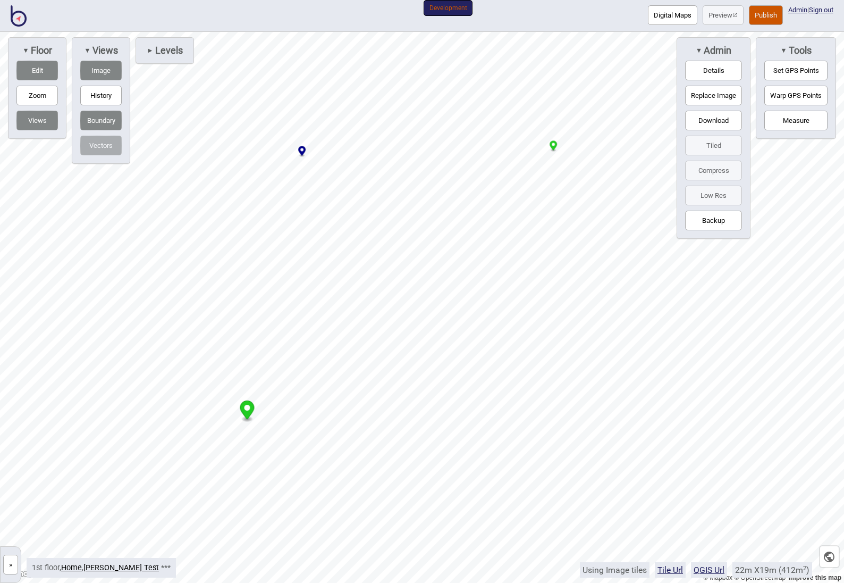
click at [292, 32] on div at bounding box center [422, 32] width 844 height 0
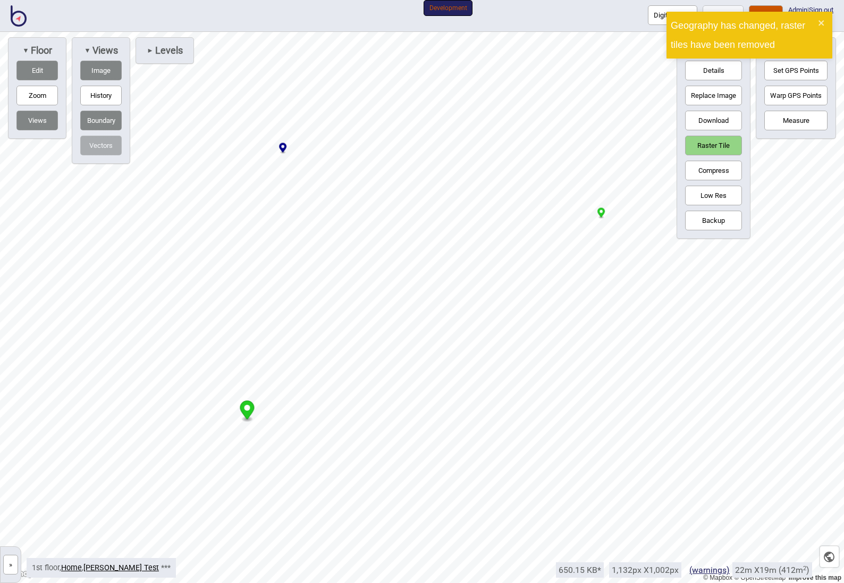
click at [273, 32] on div at bounding box center [422, 32] width 844 height 0
drag, startPoint x: 251, startPoint y: 408, endPoint x: 281, endPoint y: 361, distance: 56.2
click at [281, 361] on icon "Map marker" at bounding box center [278, 359] width 14 height 19
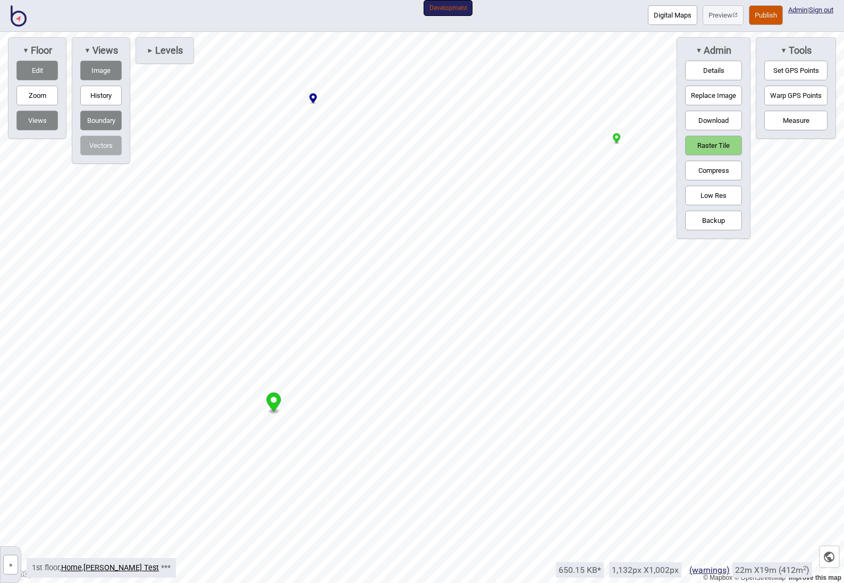
drag, startPoint x: 278, startPoint y: 362, endPoint x: 273, endPoint y: 401, distance: 39.1
click at [273, 400] on circle "Map marker" at bounding box center [274, 400] width 6 height 6
click at [279, 32] on div at bounding box center [422, 32] width 844 height 0
click at [287, 32] on div at bounding box center [422, 32] width 844 height 0
click at [509, 32] on div at bounding box center [422, 32] width 844 height 0
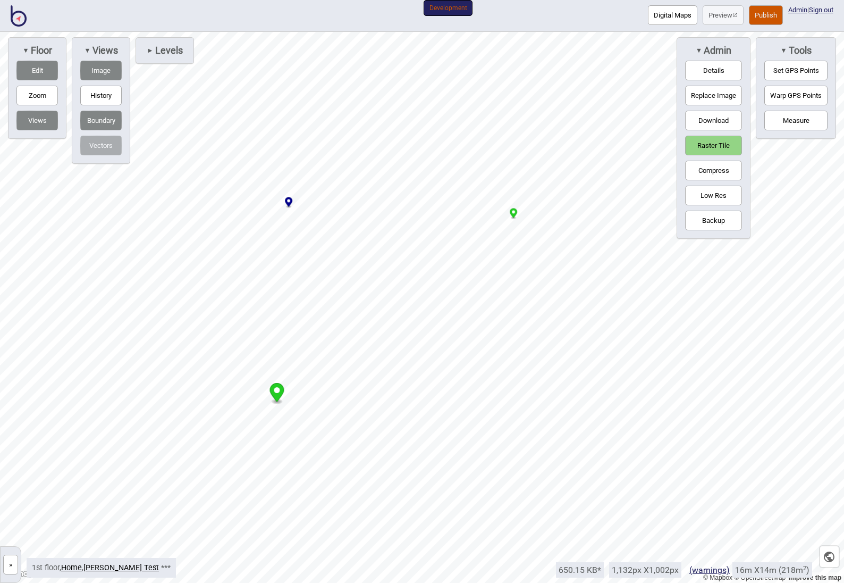
click at [516, 32] on div at bounding box center [422, 32] width 844 height 0
click at [274, 32] on div at bounding box center [422, 32] width 844 height 0
click at [520, 32] on div at bounding box center [422, 32] width 844 height 0
drag, startPoint x: 273, startPoint y: 373, endPoint x: 266, endPoint y: 403, distance: 31.1
click at [266, 404] on circle "Map marker" at bounding box center [269, 404] width 6 height 6
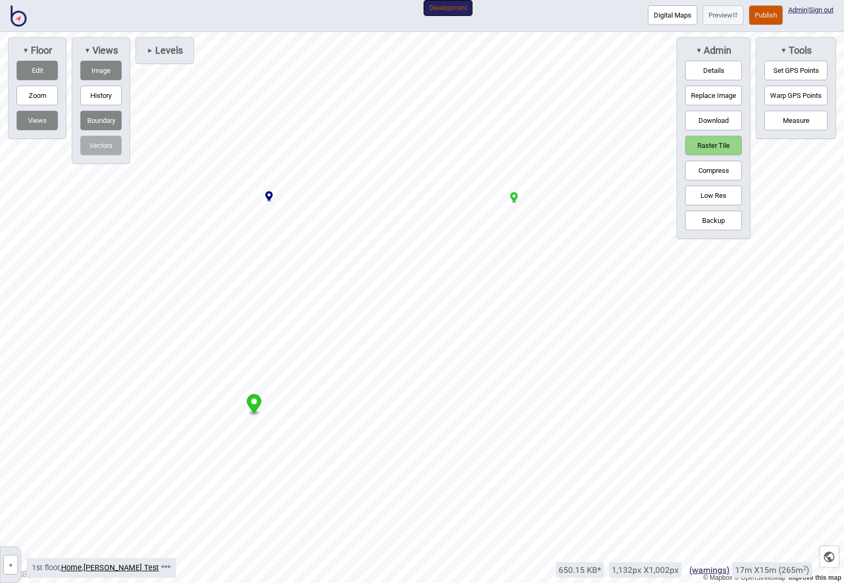
drag, startPoint x: 267, startPoint y: 401, endPoint x: 253, endPoint y: 398, distance: 14.6
click at [253, 398] on icon "Map marker" at bounding box center [254, 403] width 14 height 19
click at [258, 32] on div at bounding box center [422, 32] width 844 height 0
drag, startPoint x: 258, startPoint y: 386, endPoint x: 259, endPoint y: 394, distance: 8.0
click at [259, 395] on icon "Map marker" at bounding box center [256, 391] width 14 height 19
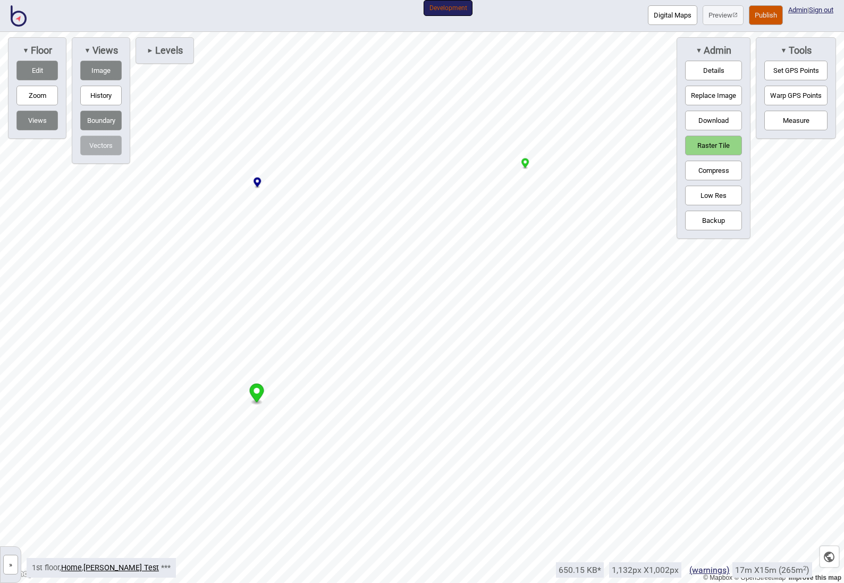
click at [523, 32] on div at bounding box center [422, 32] width 844 height 0
click at [549, 32] on div at bounding box center [422, 32] width 844 height 0
drag, startPoint x: 268, startPoint y: 147, endPoint x: 288, endPoint y: 149, distance: 20.3
click at [288, 149] on icon "Map marker" at bounding box center [286, 151] width 7 height 11
click at [253, 32] on div at bounding box center [422, 32] width 844 height 0
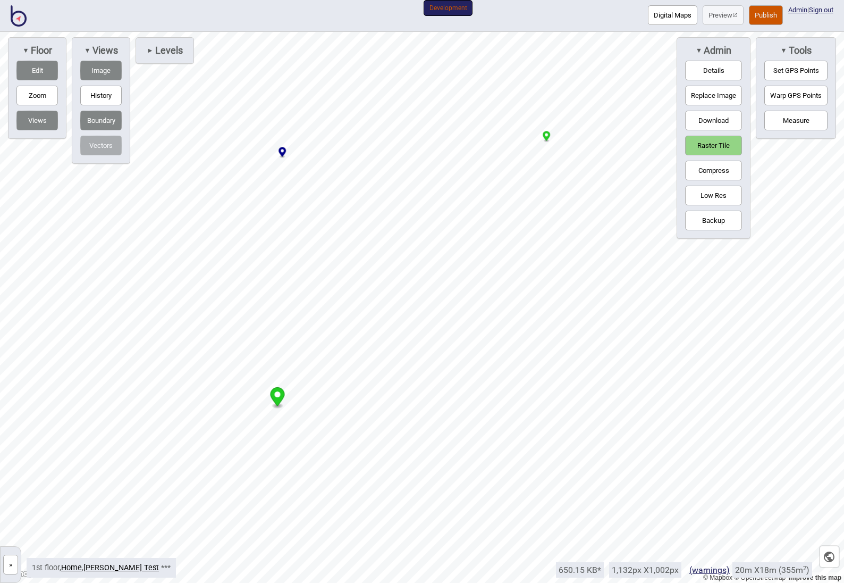
drag, startPoint x: 264, startPoint y: 150, endPoint x: 282, endPoint y: 156, distance: 18.8
click at [282, 156] on icon "Map marker" at bounding box center [282, 152] width 7 height 11
click at [265, 32] on div at bounding box center [422, 32] width 844 height 0
drag, startPoint x: 269, startPoint y: 154, endPoint x: 281, endPoint y: 157, distance: 12.6
click at [281, 157] on icon "Map marker" at bounding box center [278, 152] width 7 height 11
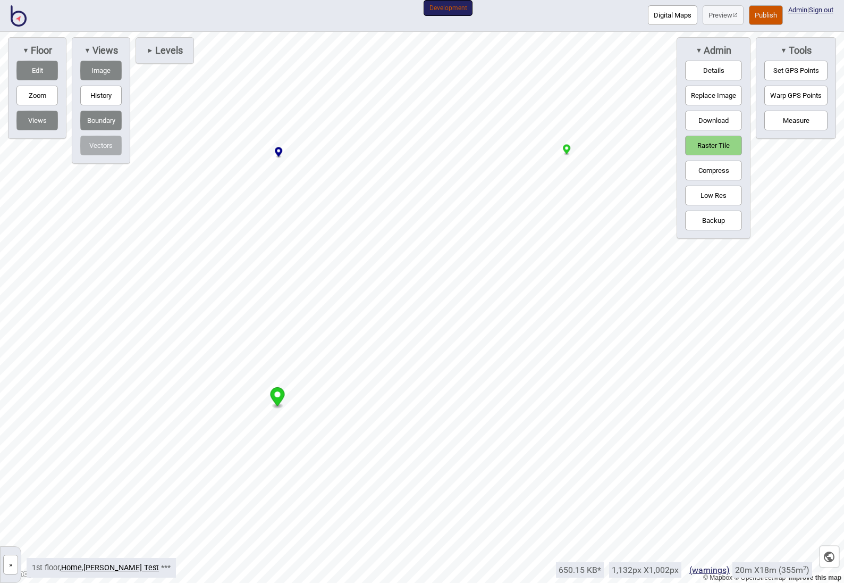
click at [568, 32] on div at bounding box center [422, 32] width 844 height 0
click at [279, 32] on div at bounding box center [422, 32] width 844 height 0
click at [277, 32] on div at bounding box center [422, 32] width 844 height 0
click at [12, 562] on button "»" at bounding box center [10, 565] width 15 height 20
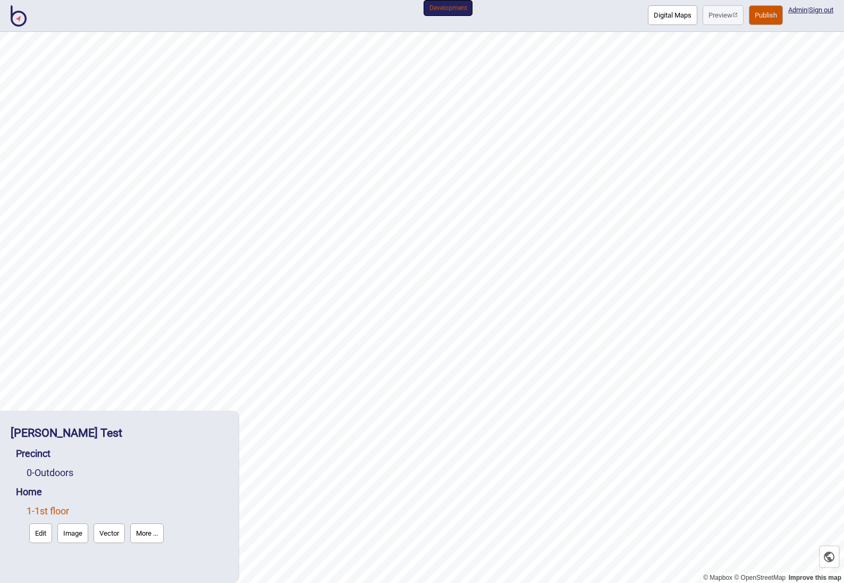
click at [37, 535] on button "Edit" at bounding box center [40, 533] width 23 height 20
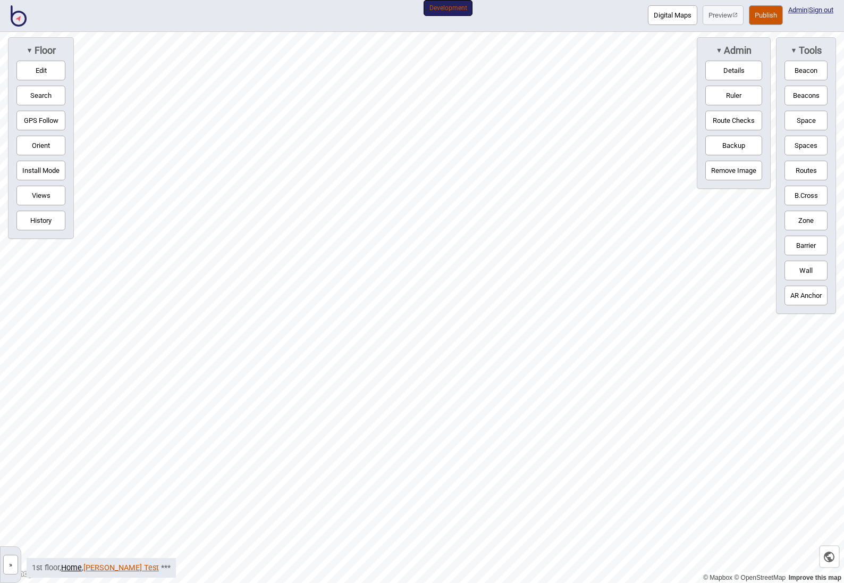
click at [93, 570] on link "[PERSON_NAME] Test" at bounding box center [121, 567] width 76 height 9
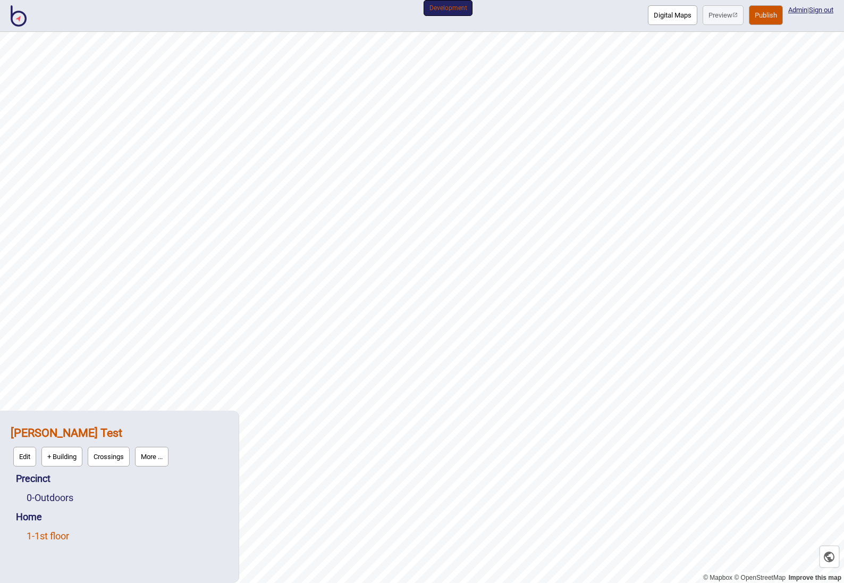
click at [46, 535] on link "1 - 1st floor" at bounding box center [48, 535] width 43 height 11
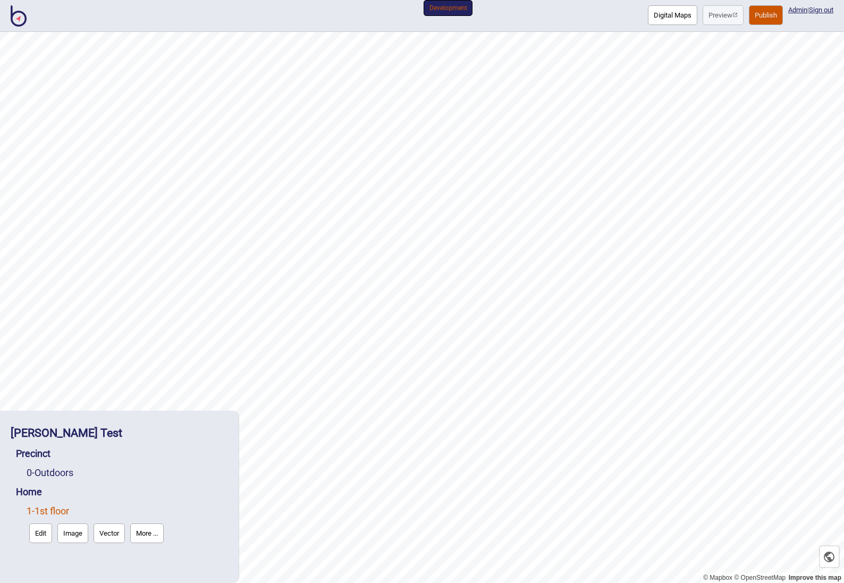
click at [158, 534] on button "More ..." at bounding box center [147, 533] width 34 height 20
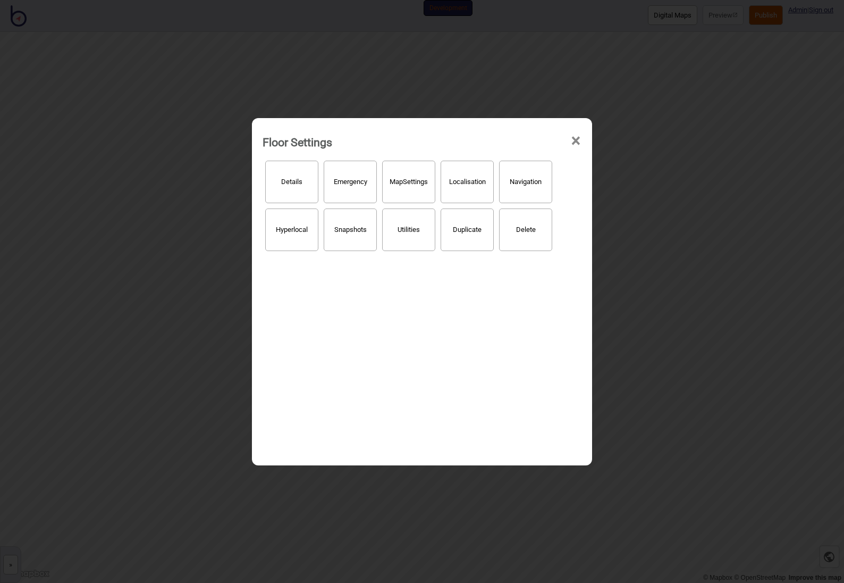
click at [295, 224] on button "Hyperlocal" at bounding box center [291, 229] width 53 height 43
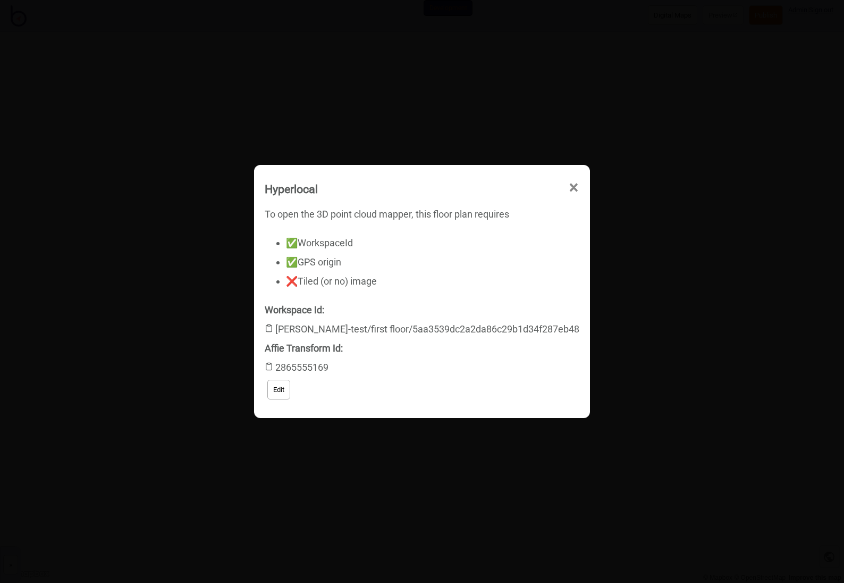
click at [459, 262] on li "✅ GPS origin" at bounding box center [433, 262] width 294 height 19
click at [357, 280] on li "❌ Tiled (or no) image" at bounding box center [433, 281] width 294 height 19
click at [290, 396] on button "Edit" at bounding box center [278, 390] width 23 height 20
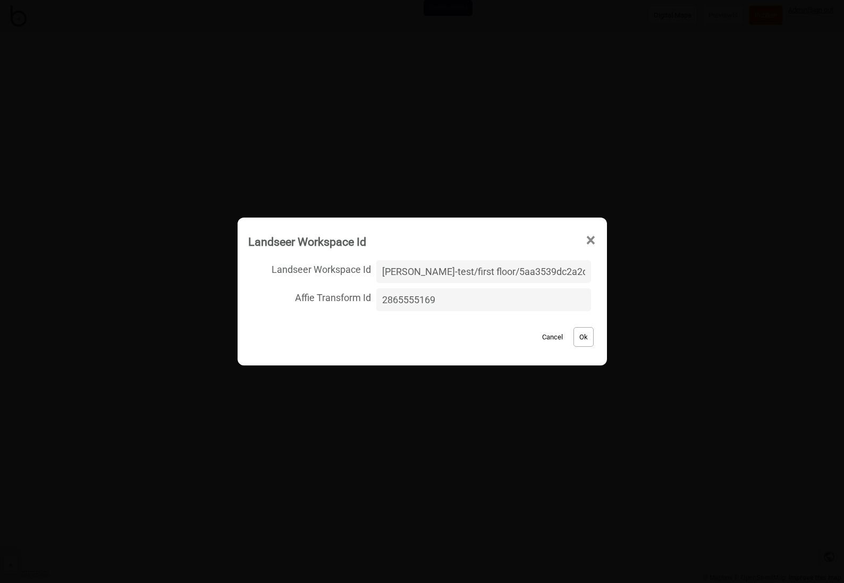
click at [585, 240] on span "×" at bounding box center [590, 240] width 11 height 35
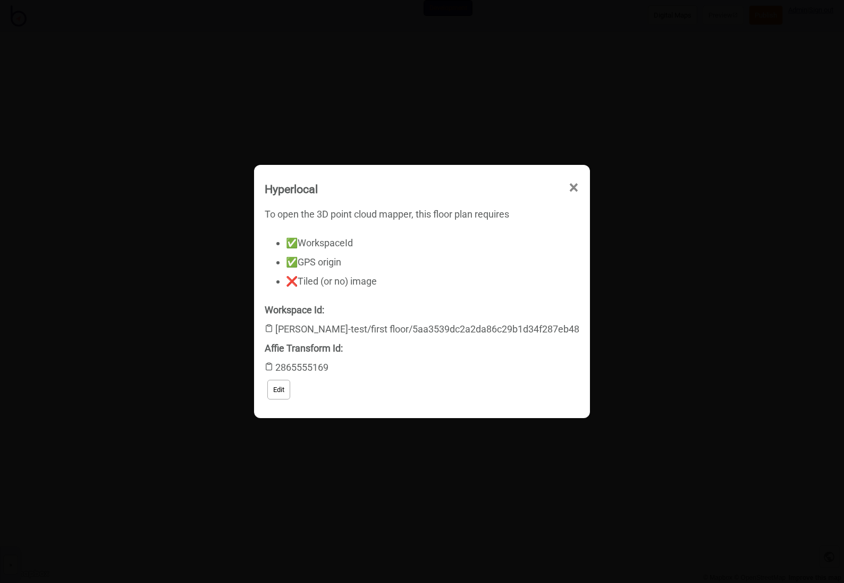
click at [290, 391] on button "Edit" at bounding box center [278, 390] width 23 height 20
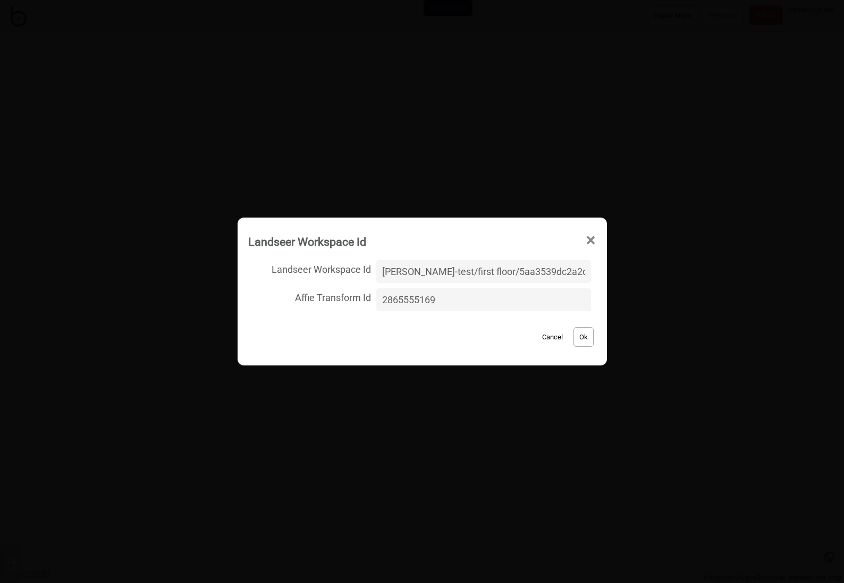
click at [574, 337] on button "Ok" at bounding box center [584, 337] width 20 height 20
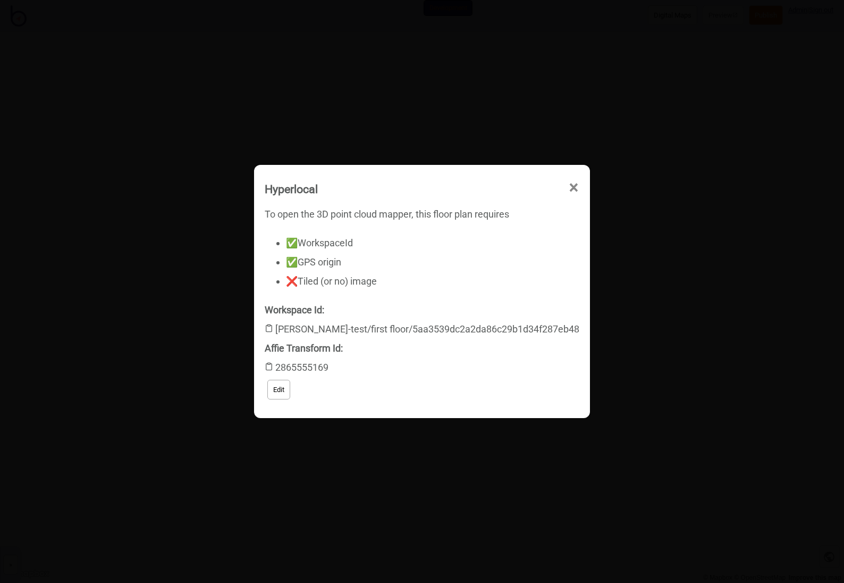
click at [416, 222] on div "To open the 3D point cloud mapper, this floor plan requires ✅ WorkspaceId ✅ GPS…" at bounding box center [422, 248] width 315 height 86
click at [318, 189] on div "Hyperlocal" at bounding box center [291, 189] width 53 height 23
drag, startPoint x: 326, startPoint y: 281, endPoint x: 429, endPoint y: 282, distance: 103.2
click at [429, 282] on li "❌ Tiled (or no) image" at bounding box center [433, 281] width 294 height 19
click at [568, 187] on span "×" at bounding box center [573, 187] width 11 height 35
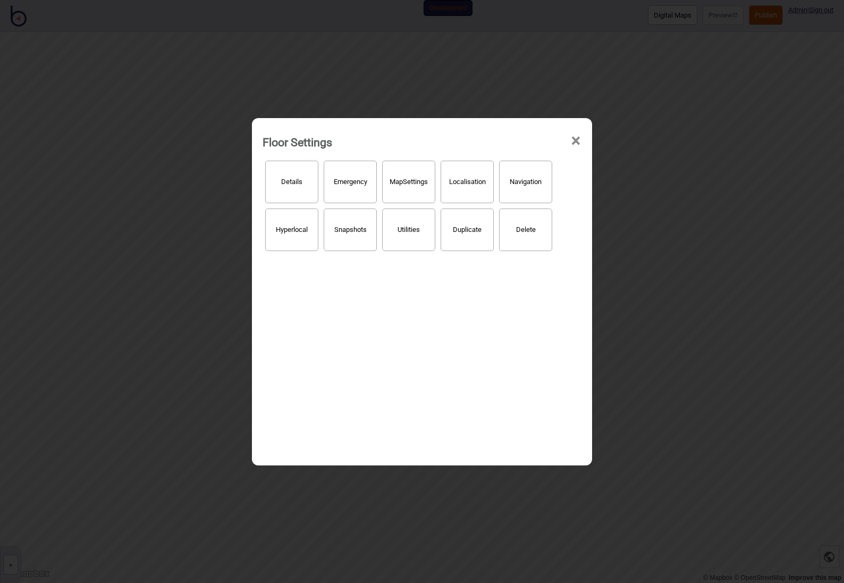
click at [577, 137] on span "×" at bounding box center [576, 140] width 11 height 35
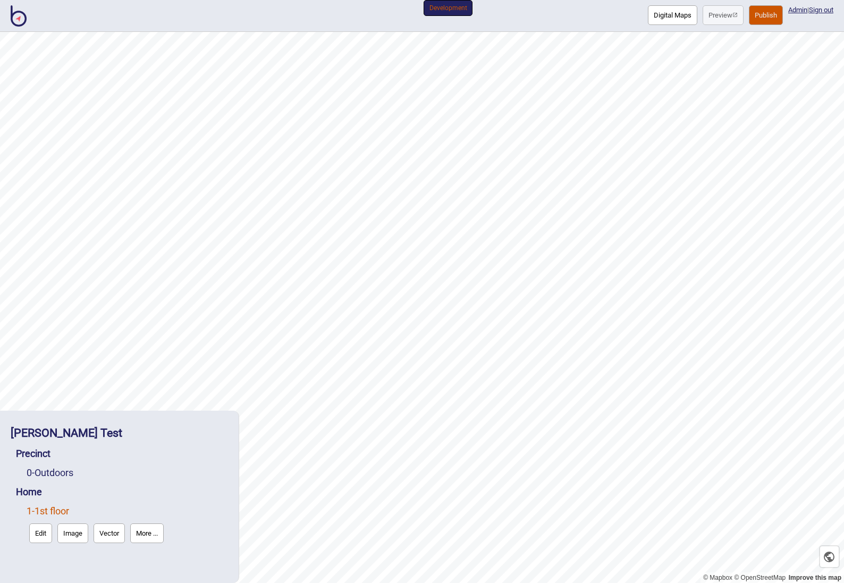
click at [670, 22] on button "Digital Maps" at bounding box center [672, 15] width 49 height 20
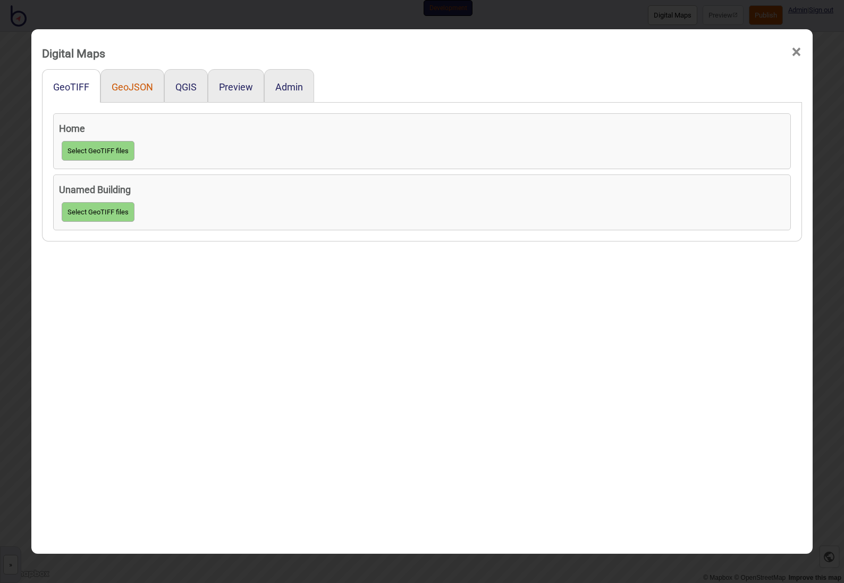
click at [131, 85] on button "GeoJSON" at bounding box center [132, 86] width 41 height 11
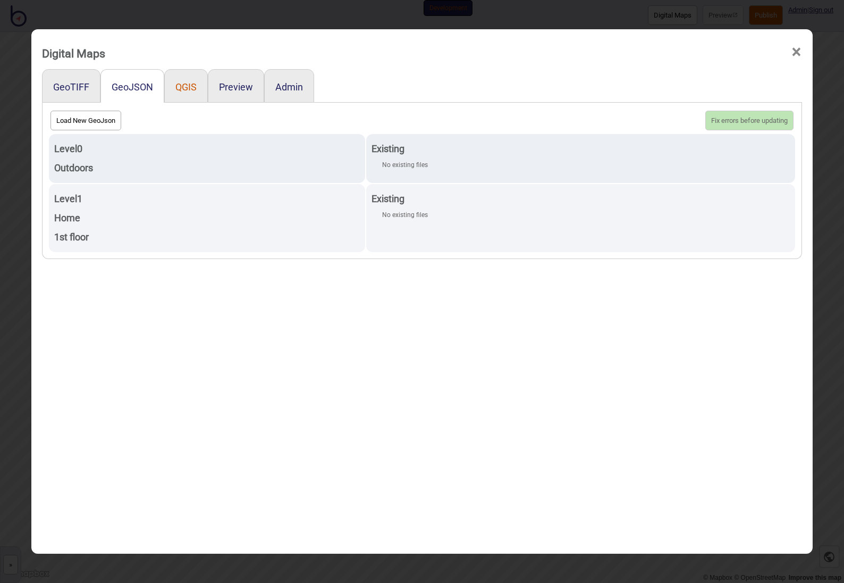
click at [177, 85] on button "QGIS" at bounding box center [185, 86] width 21 height 11
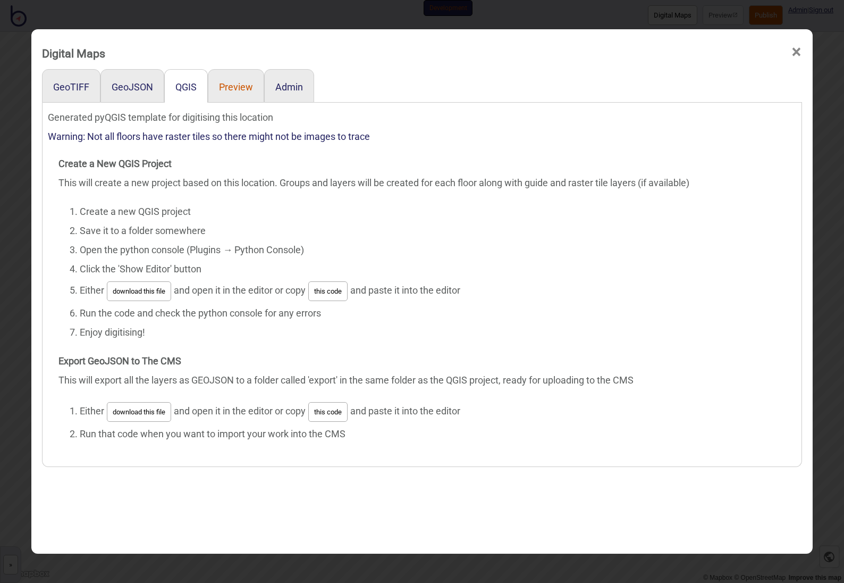
click at [227, 83] on button "Preview" at bounding box center [236, 86] width 34 height 11
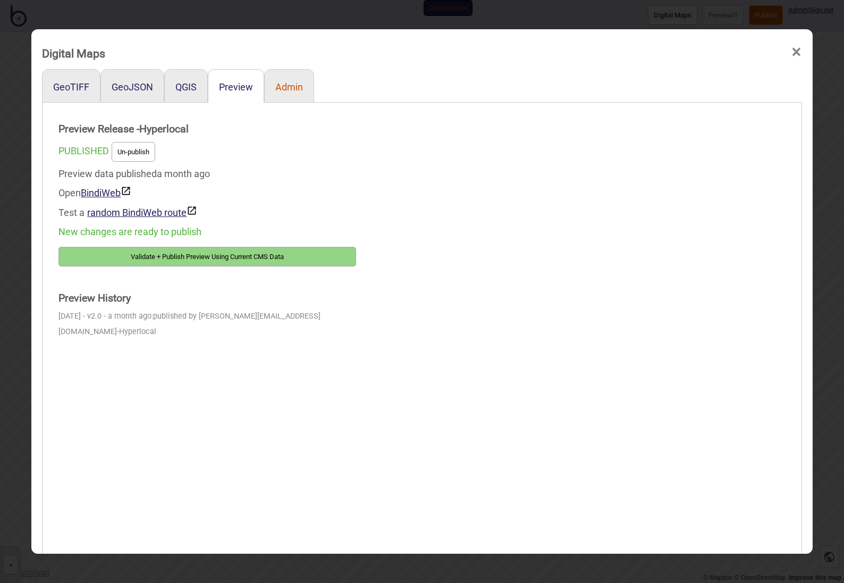
click at [287, 87] on button "Admin" at bounding box center [289, 86] width 28 height 11
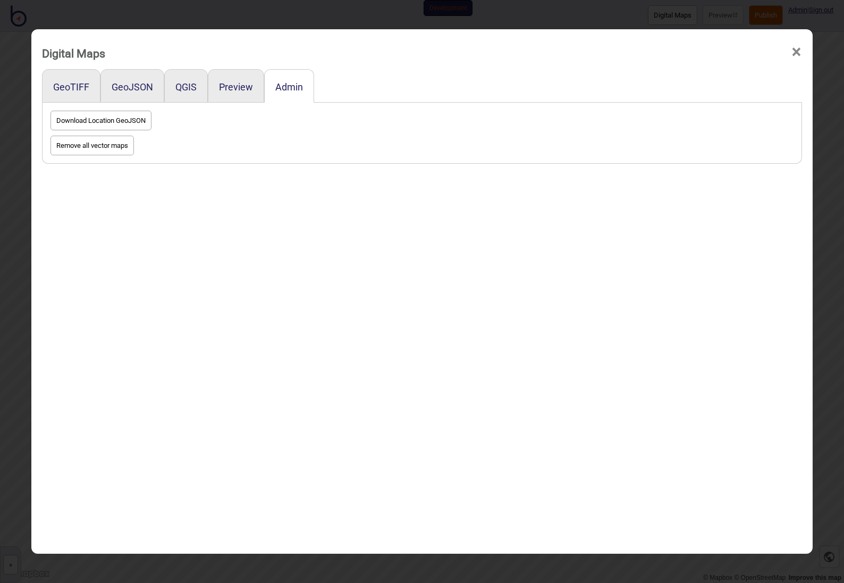
click at [792, 50] on span "×" at bounding box center [796, 52] width 11 height 35
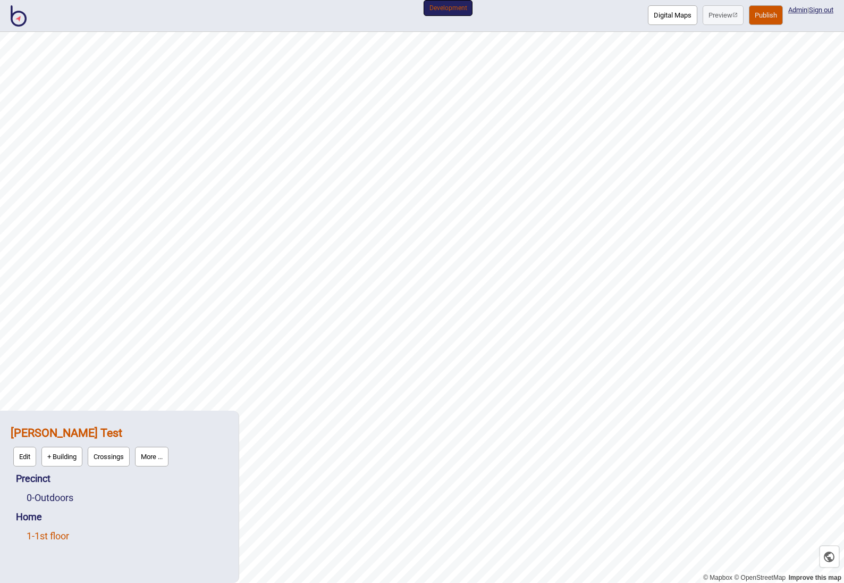
click at [57, 537] on link "1 - 1st floor" at bounding box center [48, 535] width 43 height 11
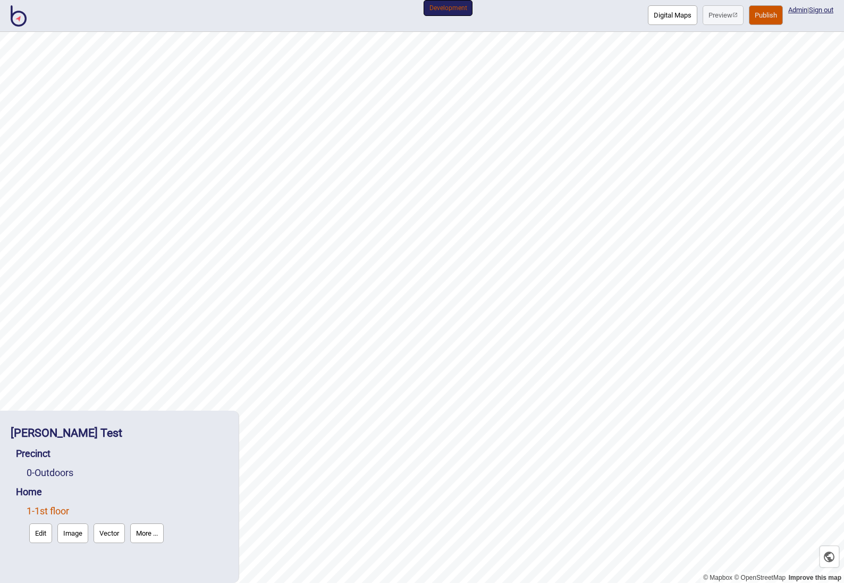
click at [177, 497] on div "Home" at bounding box center [122, 491] width 212 height 19
click at [146, 538] on button "More ..." at bounding box center [147, 533] width 34 height 20
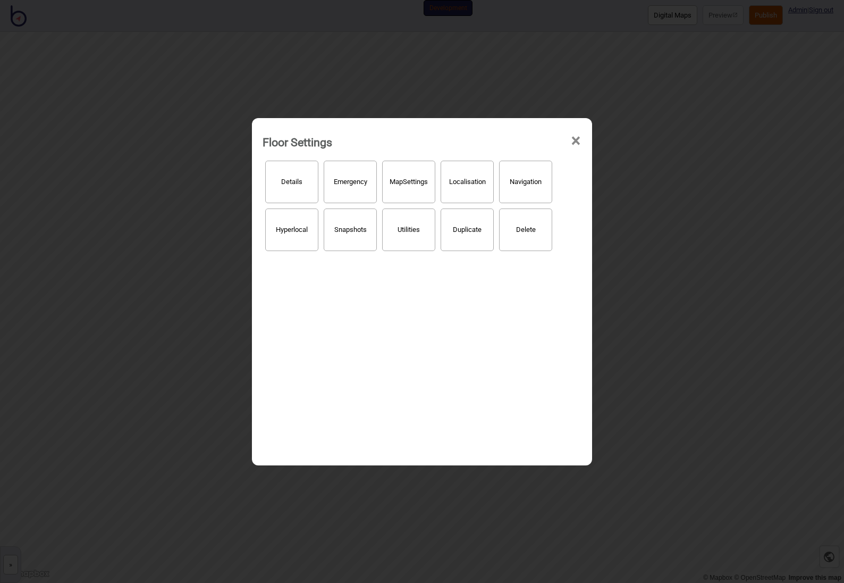
click at [291, 227] on button "Hyperlocal" at bounding box center [291, 229] width 53 height 43
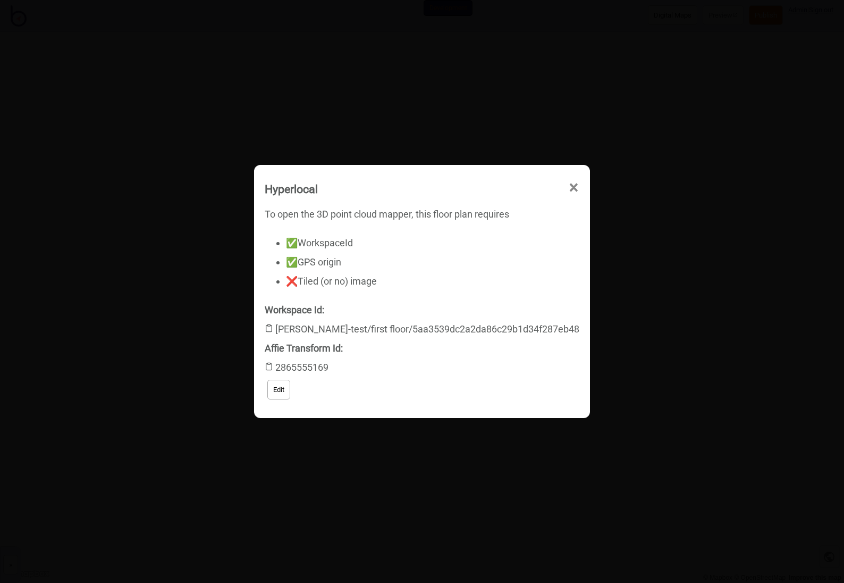
click at [290, 391] on button "Edit" at bounding box center [278, 390] width 23 height 20
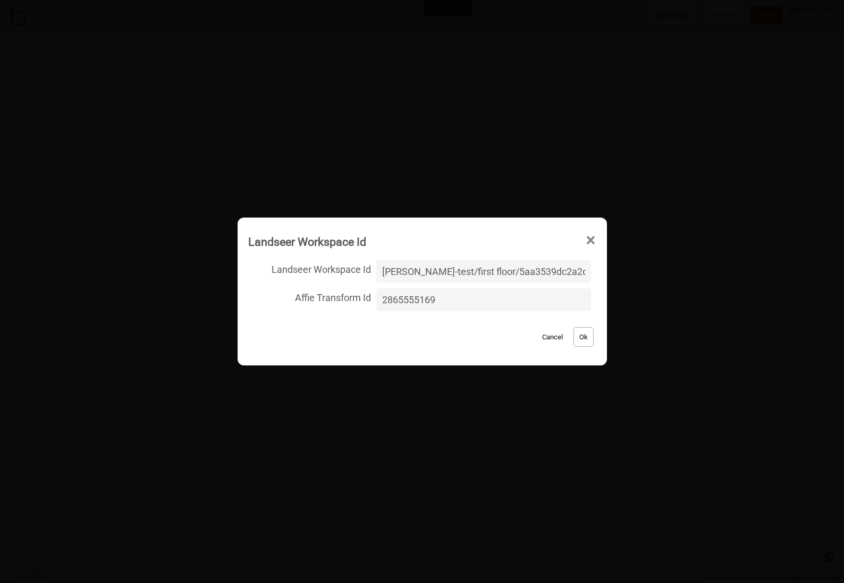
drag, startPoint x: 576, startPoint y: 273, endPoint x: 341, endPoint y: 272, distance: 235.0
click at [341, 272] on label "Landseer Workspace Id [PERSON_NAME]-test/first floor/5aa3539dc2a2da86c29b1d34f2…" at bounding box center [422, 271] width 348 height 28
drag, startPoint x: 473, startPoint y: 301, endPoint x: 344, endPoint y: 294, distance: 129.4
click at [344, 294] on label "Affie Transform Id 2865555169" at bounding box center [422, 300] width 348 height 28
click at [576, 337] on button "Ok" at bounding box center [584, 337] width 20 height 20
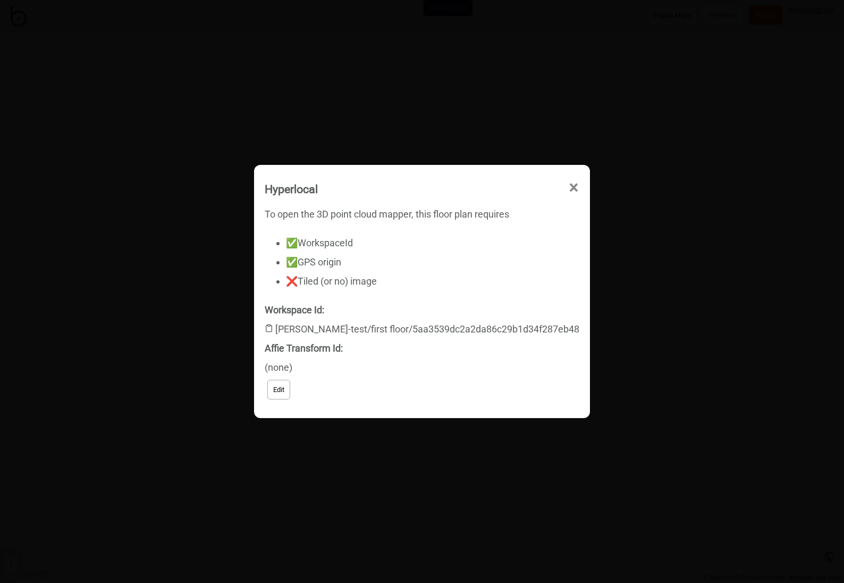
click at [290, 393] on button "Edit" at bounding box center [278, 390] width 23 height 20
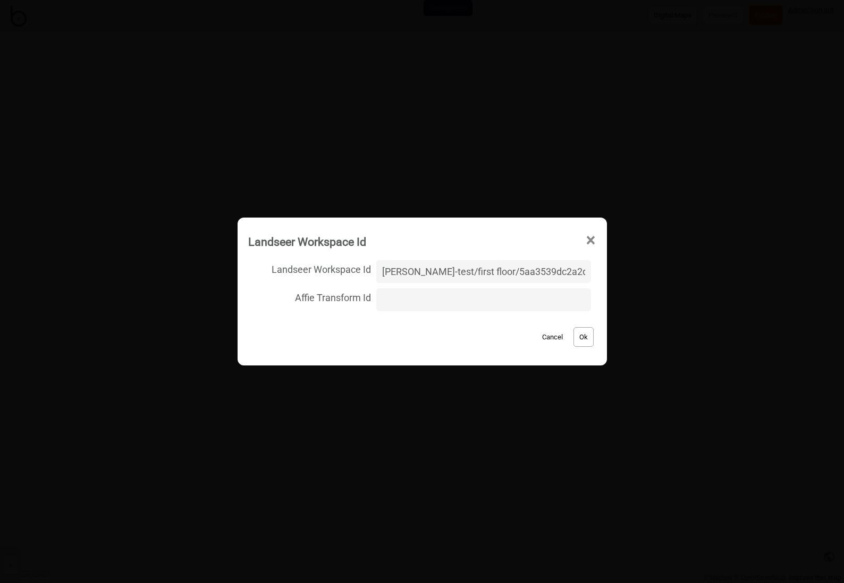
click at [577, 336] on button "Ok" at bounding box center [584, 337] width 20 height 20
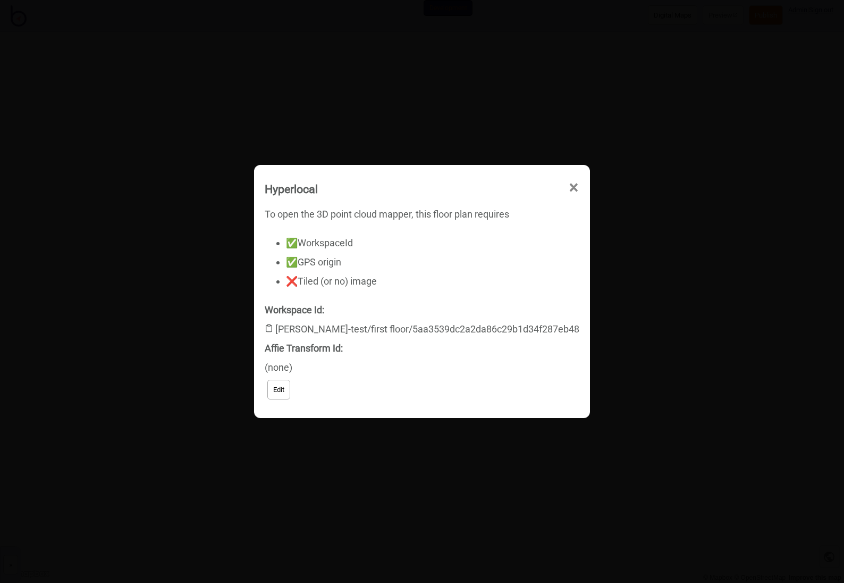
click at [359, 246] on li "✅ WorkspaceId" at bounding box center [433, 242] width 294 height 19
click at [338, 259] on li "✅ GPS origin" at bounding box center [433, 262] width 294 height 19
drag, startPoint x: 321, startPoint y: 279, endPoint x: 435, endPoint y: 287, distance: 114.1
click at [435, 287] on li "❌ Tiled (or no) image" at bounding box center [433, 281] width 294 height 19
click at [478, 278] on li "❌ Tiled (or no) image" at bounding box center [433, 281] width 294 height 19
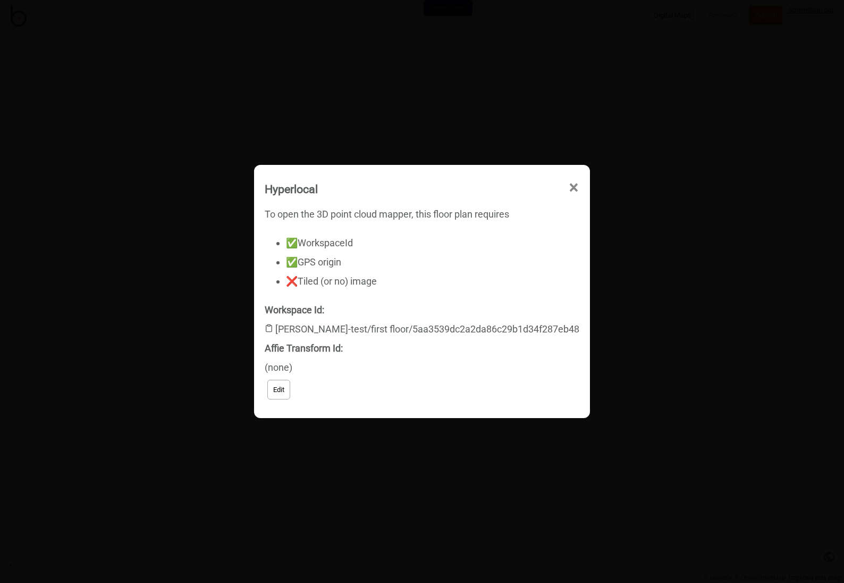
click at [568, 187] on span "×" at bounding box center [573, 187] width 11 height 35
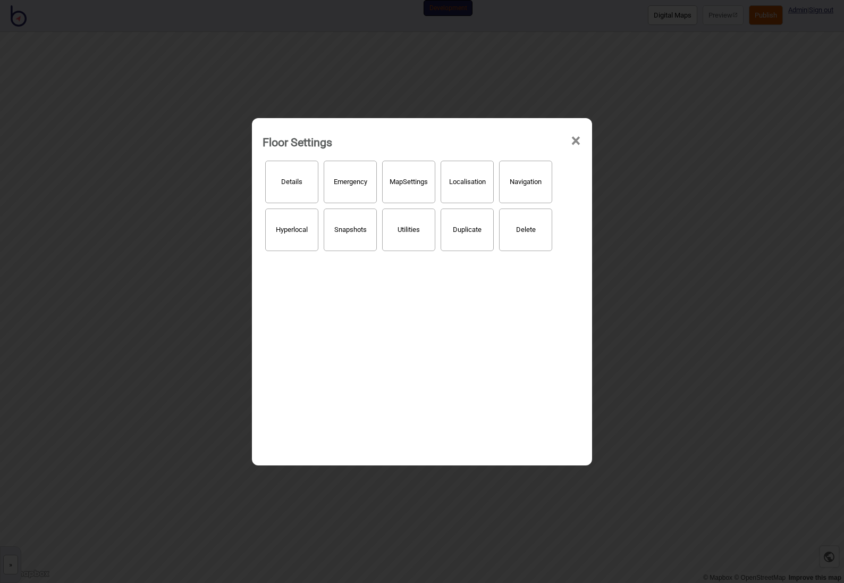
click at [573, 142] on span "×" at bounding box center [576, 140] width 11 height 35
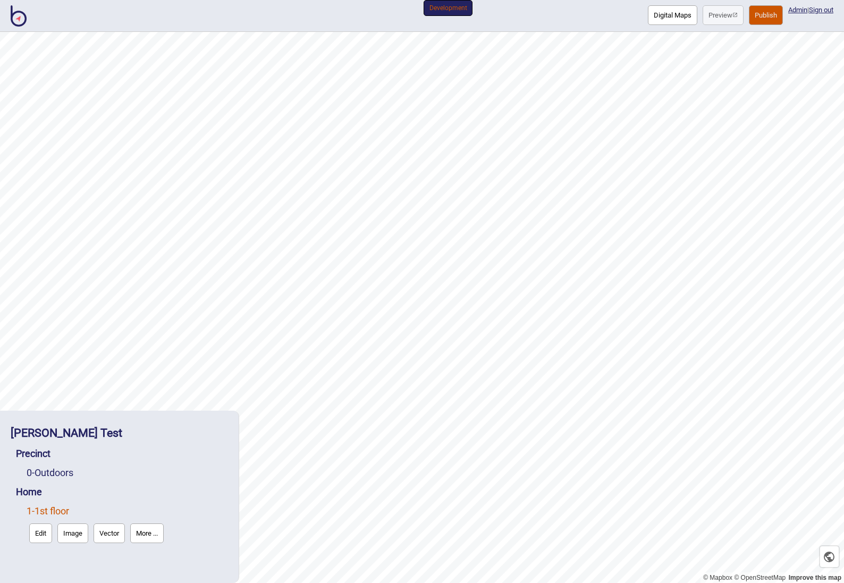
click at [68, 534] on button "Image" at bounding box center [72, 533] width 31 height 20
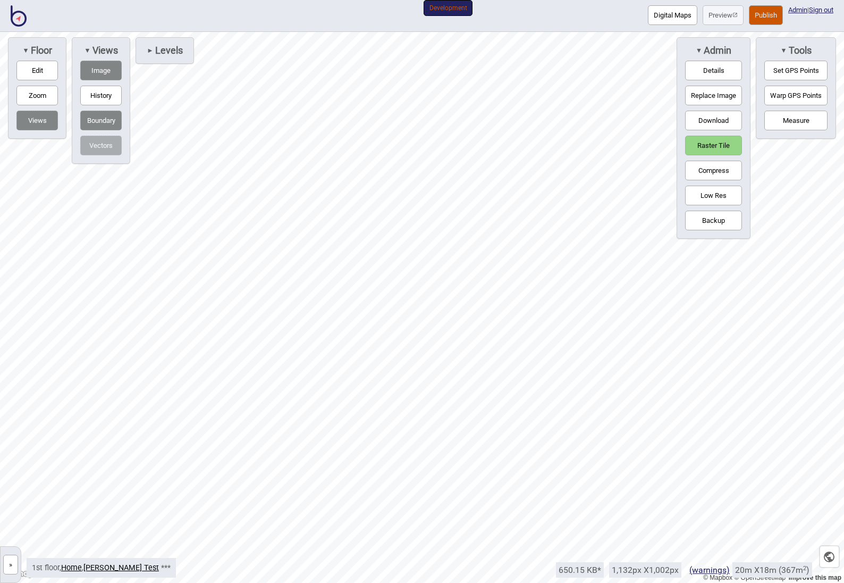
click at [710, 145] on button "Raster Tile" at bounding box center [713, 146] width 57 height 20
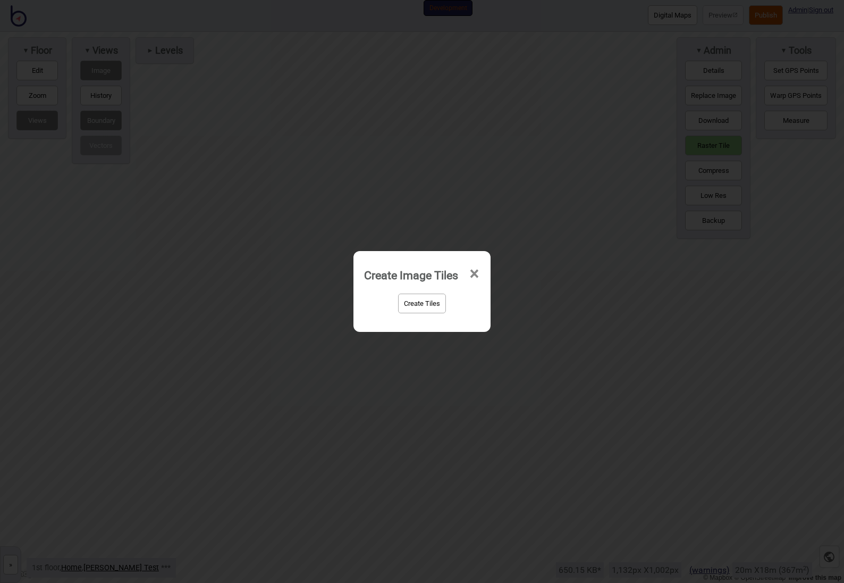
click at [478, 267] on span "×" at bounding box center [474, 273] width 11 height 35
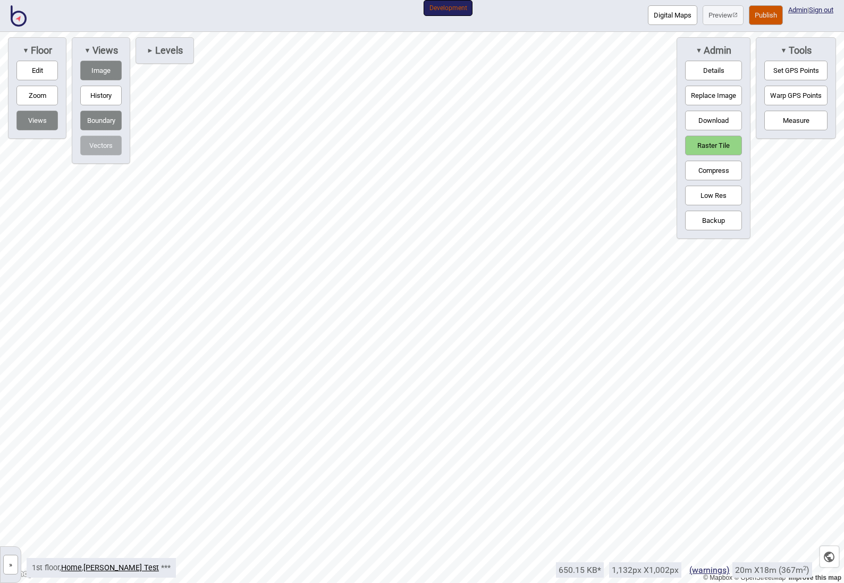
click at [44, 74] on button "Edit" at bounding box center [36, 71] width 41 height 20
click at [44, 102] on button "Zoom" at bounding box center [36, 96] width 41 height 20
click at [105, 123] on button "Boundary" at bounding box center [100, 121] width 41 height 20
click at [112, 125] on button "Boundary" at bounding box center [100, 121] width 41 height 20
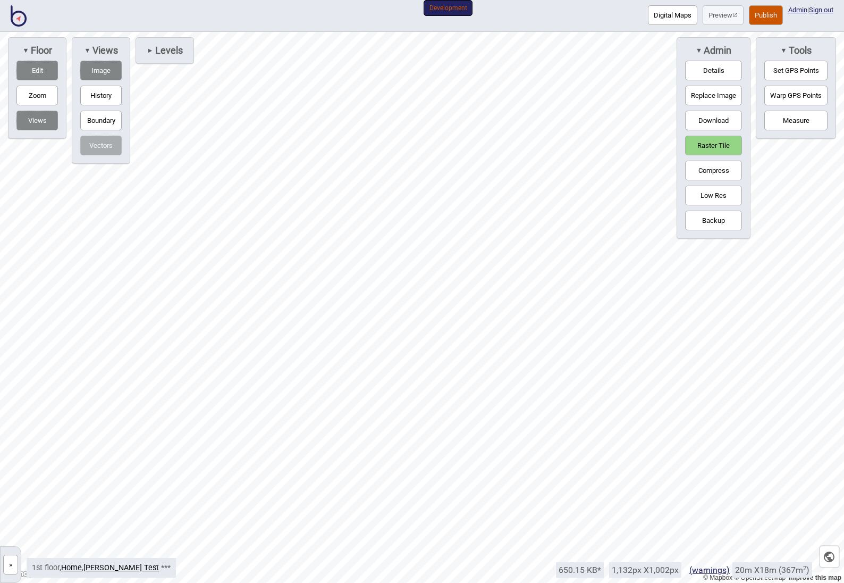
click at [101, 69] on button "Image" at bounding box center [100, 71] width 41 height 20
click at [109, 73] on button "Image" at bounding box center [100, 71] width 41 height 20
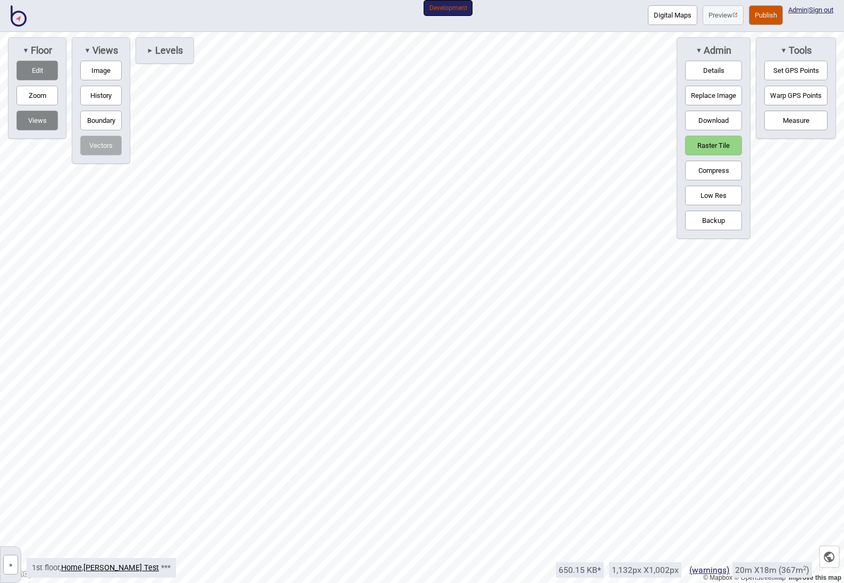
click at [48, 73] on button "Edit" at bounding box center [36, 71] width 41 height 20
click at [36, 129] on button "Views" at bounding box center [36, 121] width 41 height 20
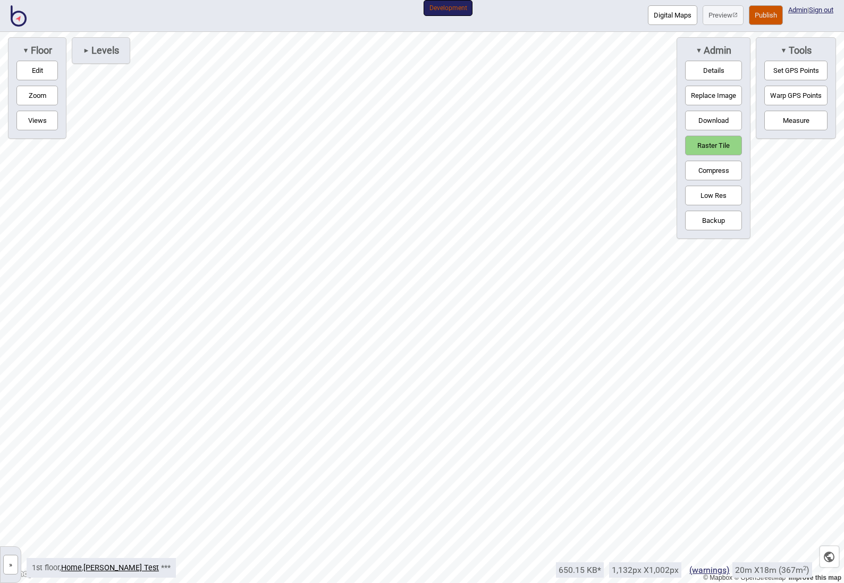
click at [701, 148] on button "Raster Tile" at bounding box center [713, 146] width 57 height 20
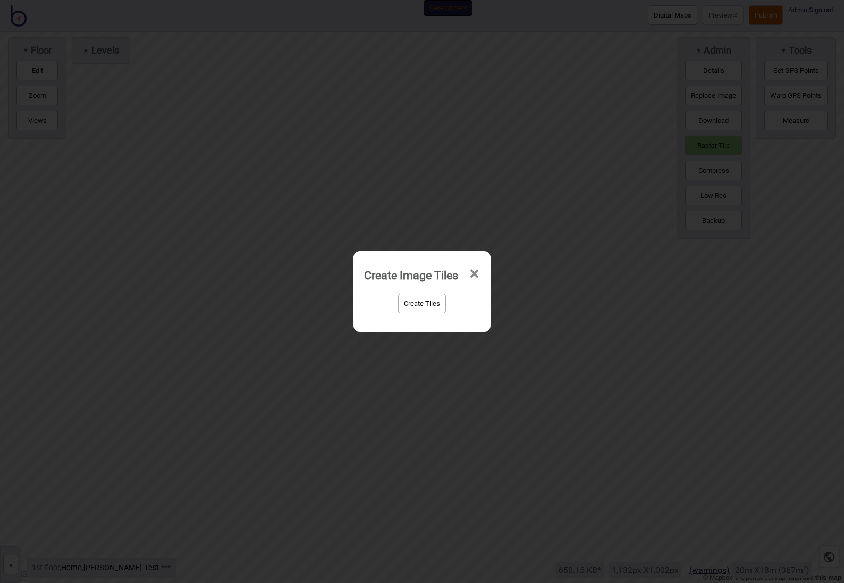
click at [393, 307] on div "Create Tiles" at bounding box center [422, 303] width 116 height 25
click at [410, 303] on button "Create Tiles" at bounding box center [422, 304] width 48 height 20
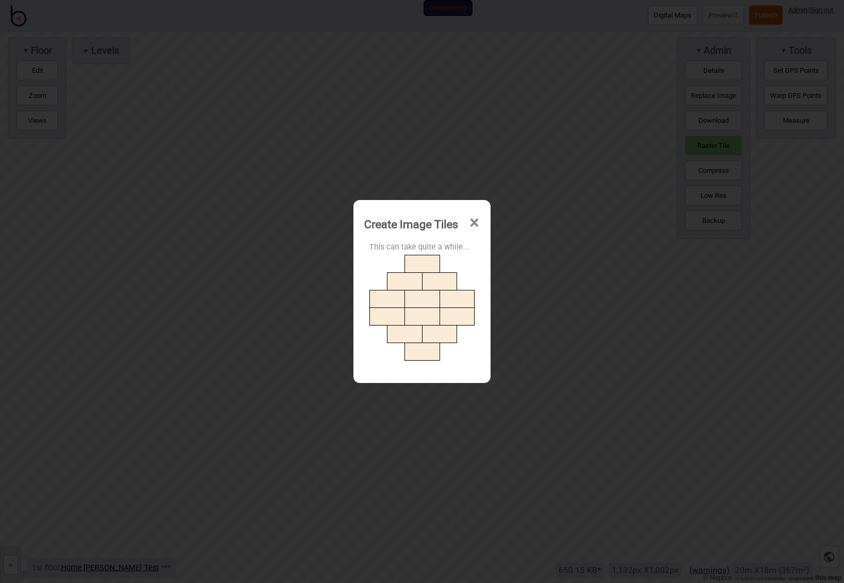
click at [473, 222] on span "×" at bounding box center [474, 222] width 11 height 35
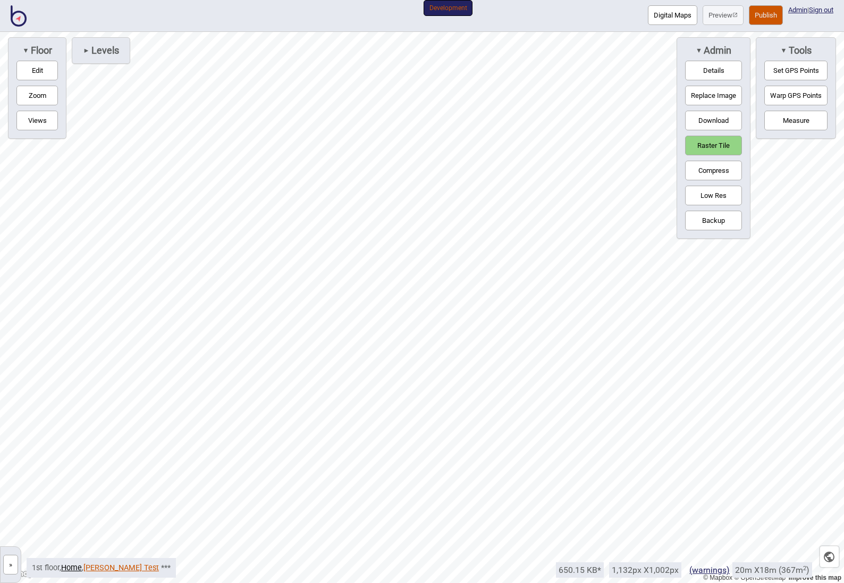
click at [89, 568] on link "[PERSON_NAME] Test" at bounding box center [121, 567] width 76 height 9
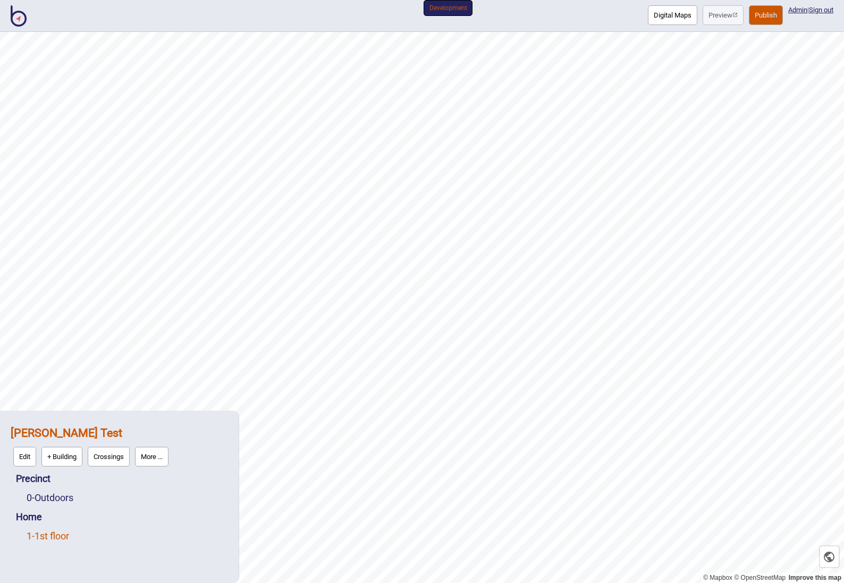
click at [57, 539] on link "1 - 1st floor" at bounding box center [48, 535] width 43 height 11
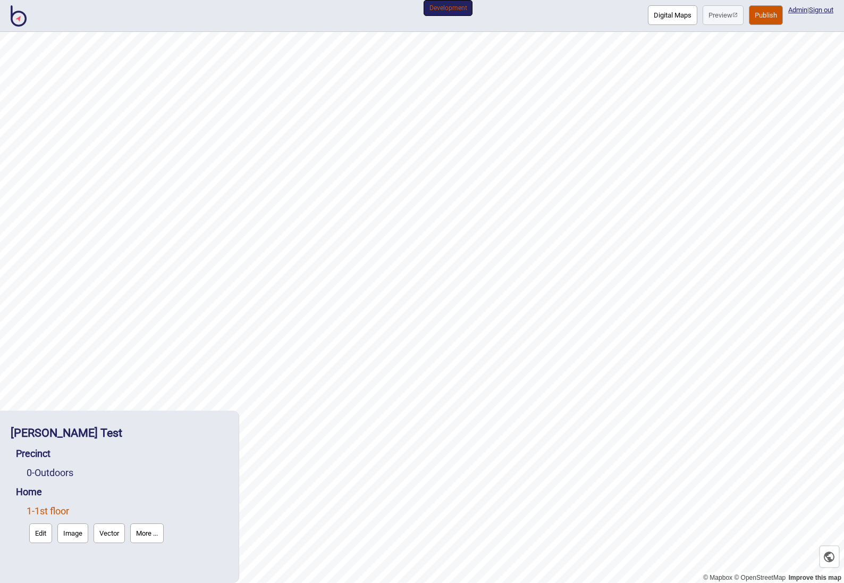
click at [39, 535] on button "Edit" at bounding box center [40, 533] width 23 height 20
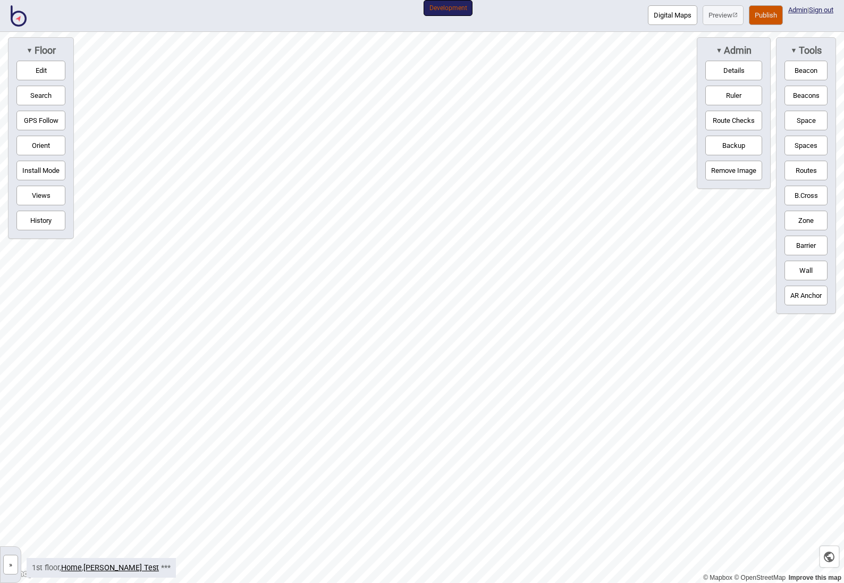
click at [14, 568] on button "»" at bounding box center [10, 565] width 15 height 20
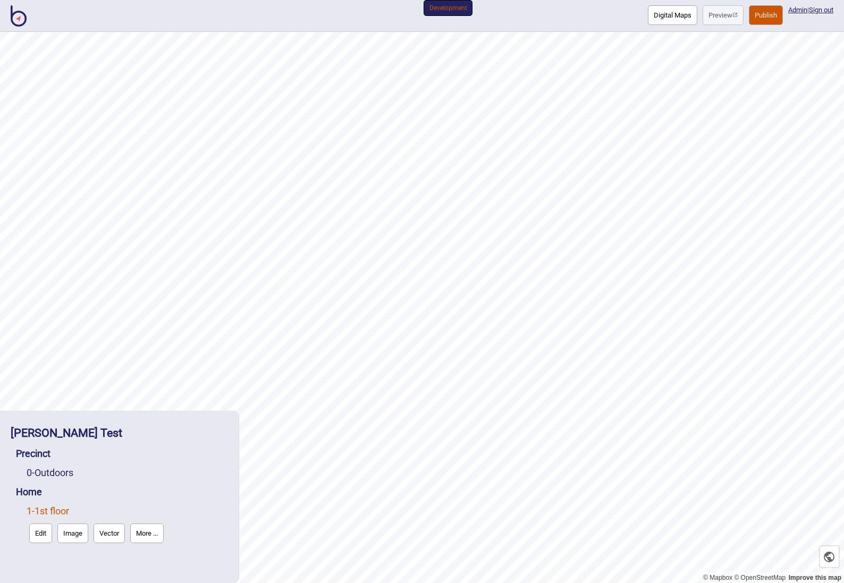
click at [155, 535] on button "More ..." at bounding box center [147, 533] width 34 height 20
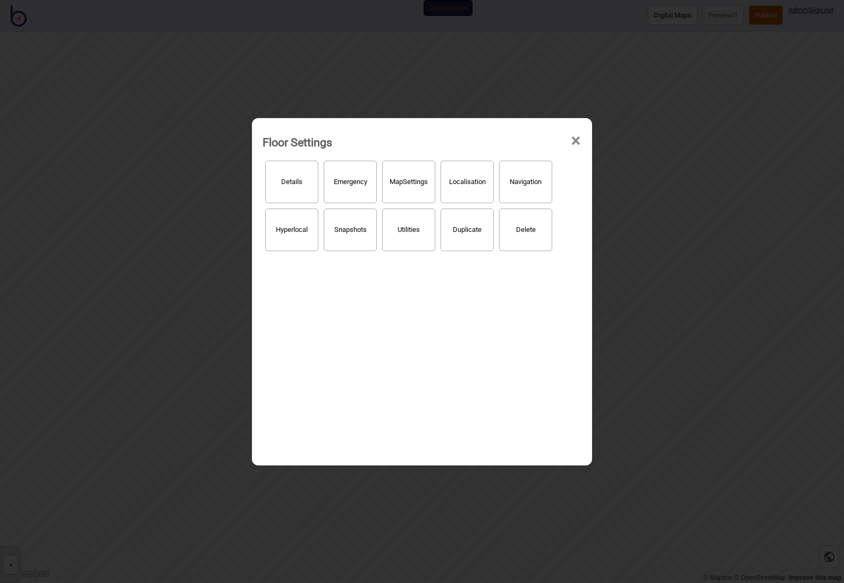
click at [290, 229] on button "Hyperlocal" at bounding box center [291, 229] width 53 height 43
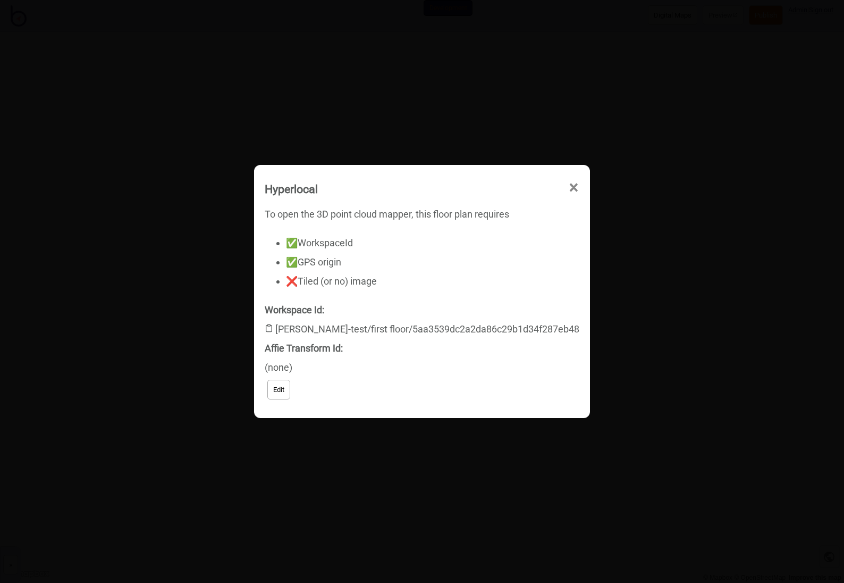
click at [568, 181] on span "×" at bounding box center [573, 187] width 11 height 35
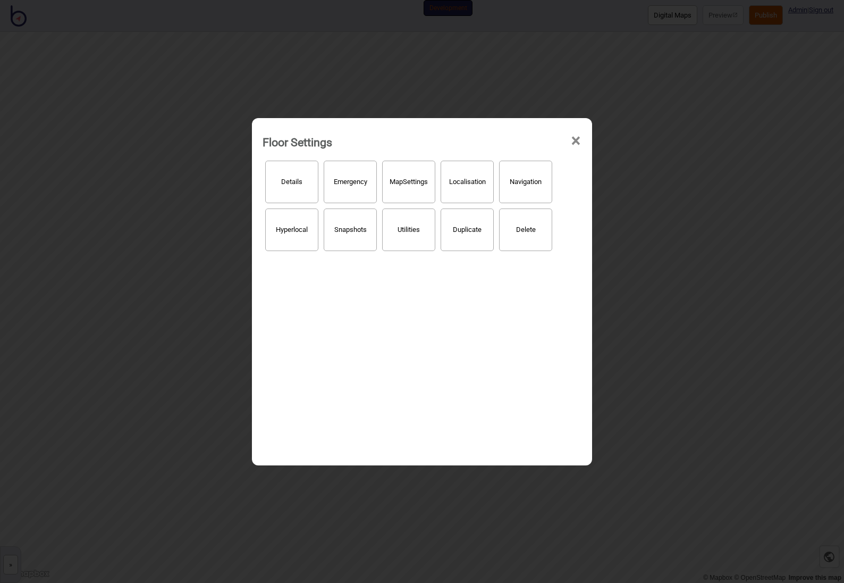
click at [573, 140] on span "×" at bounding box center [576, 140] width 11 height 35
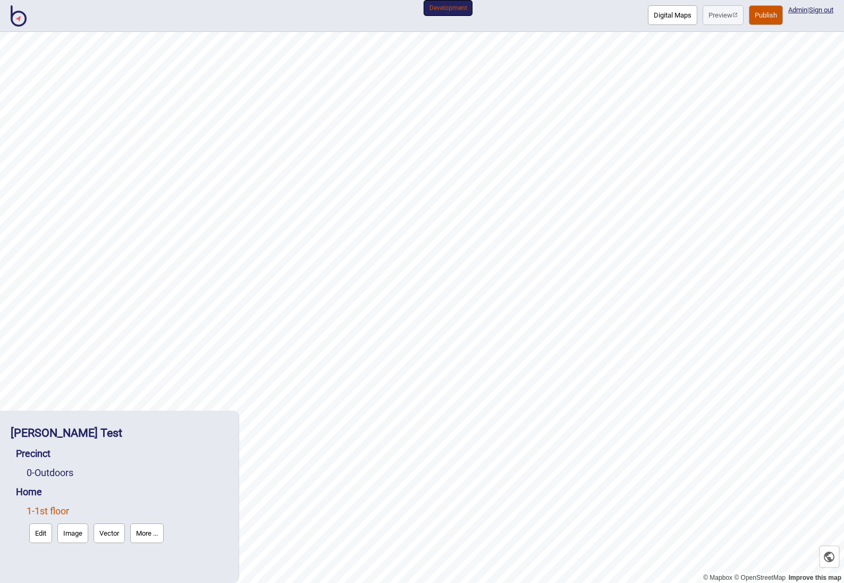
click at [151, 538] on button "More ..." at bounding box center [147, 533] width 34 height 20
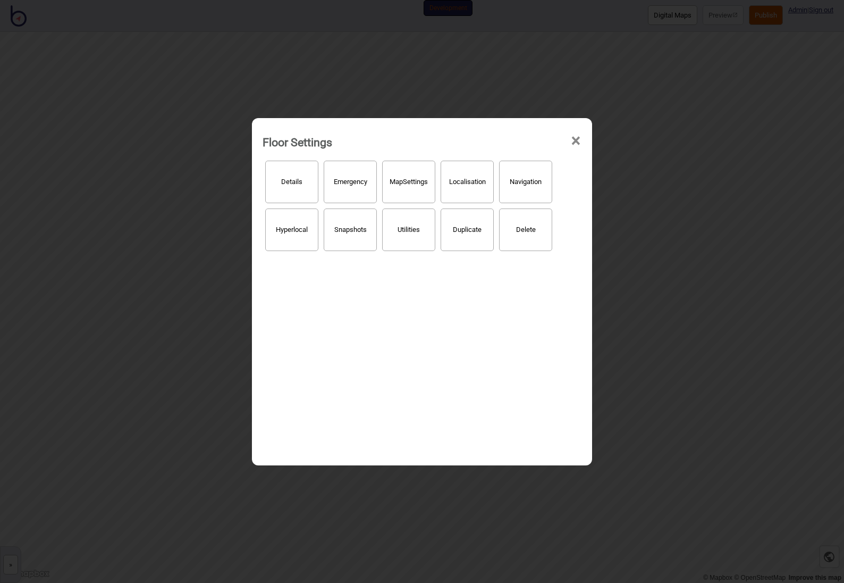
click at [305, 228] on button "Hyperlocal" at bounding box center [291, 229] width 53 height 43
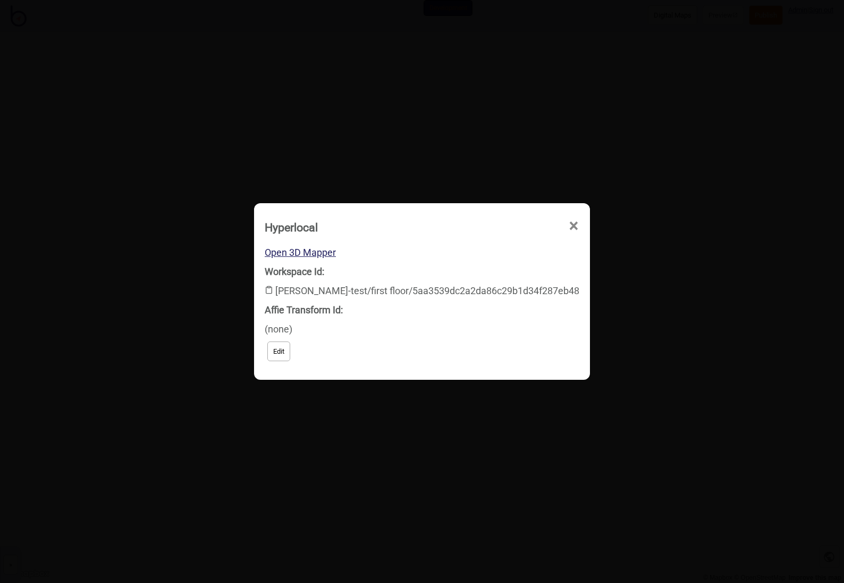
click at [568, 223] on span "×" at bounding box center [573, 225] width 11 height 35
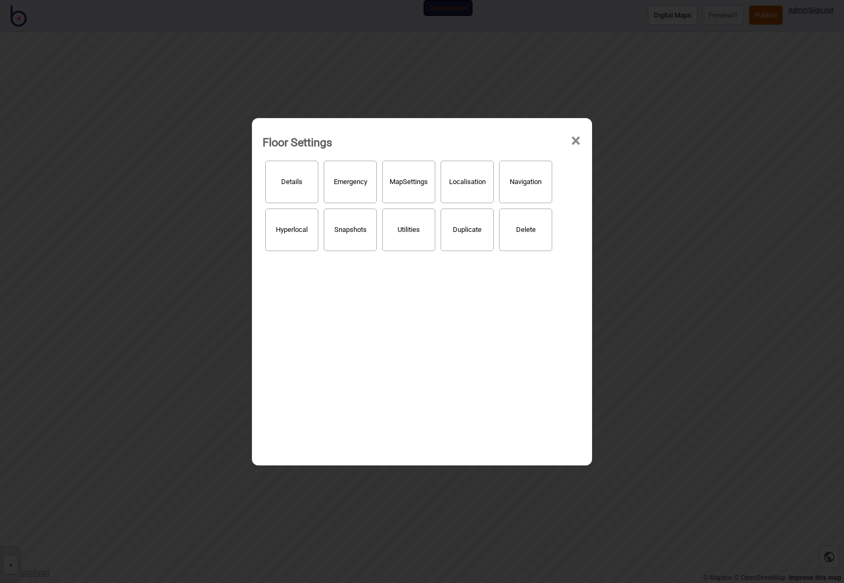
click at [282, 234] on button "Hyperlocal" at bounding box center [291, 229] width 53 height 43
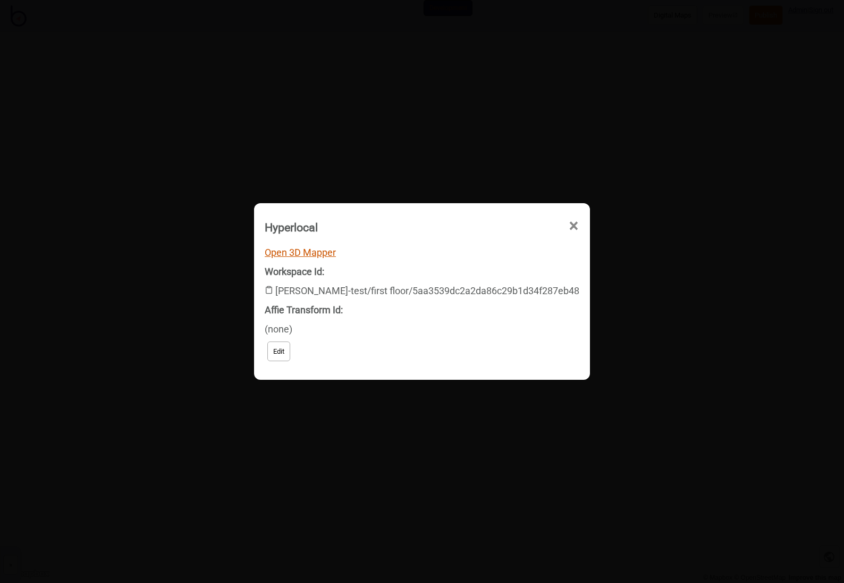
click at [322, 251] on link "Open 3D Mapper" at bounding box center [300, 252] width 71 height 11
